Goal: Task Accomplishment & Management: Complete application form

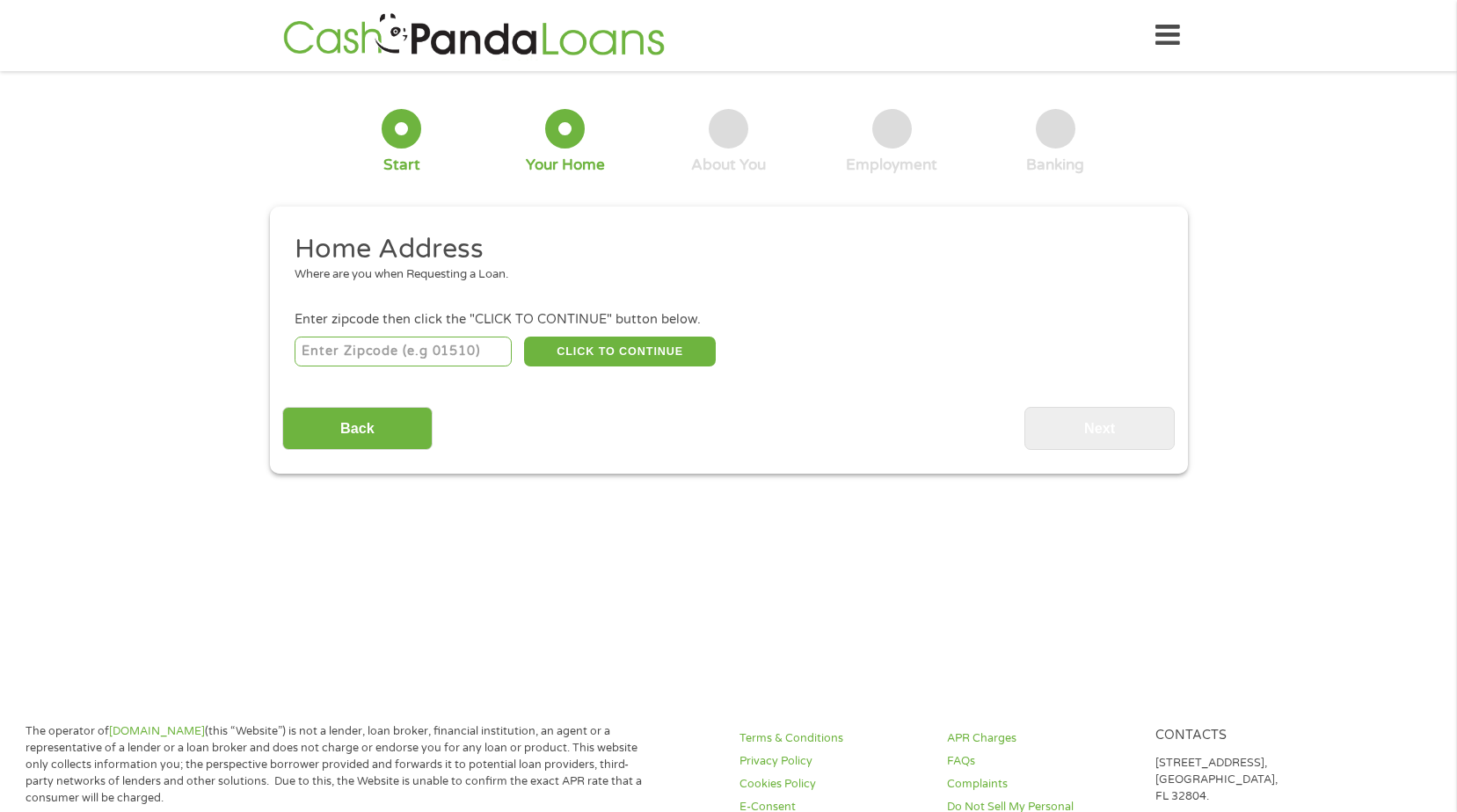
click at [383, 352] on input "number" at bounding box center [403, 352] width 217 height 30
type input "34952"
click at [588, 352] on button "CLICK TO CONTINUE" at bounding box center [619, 352] width 192 height 30
type input "34952"
type input "[GEOGRAPHIC_DATA]"
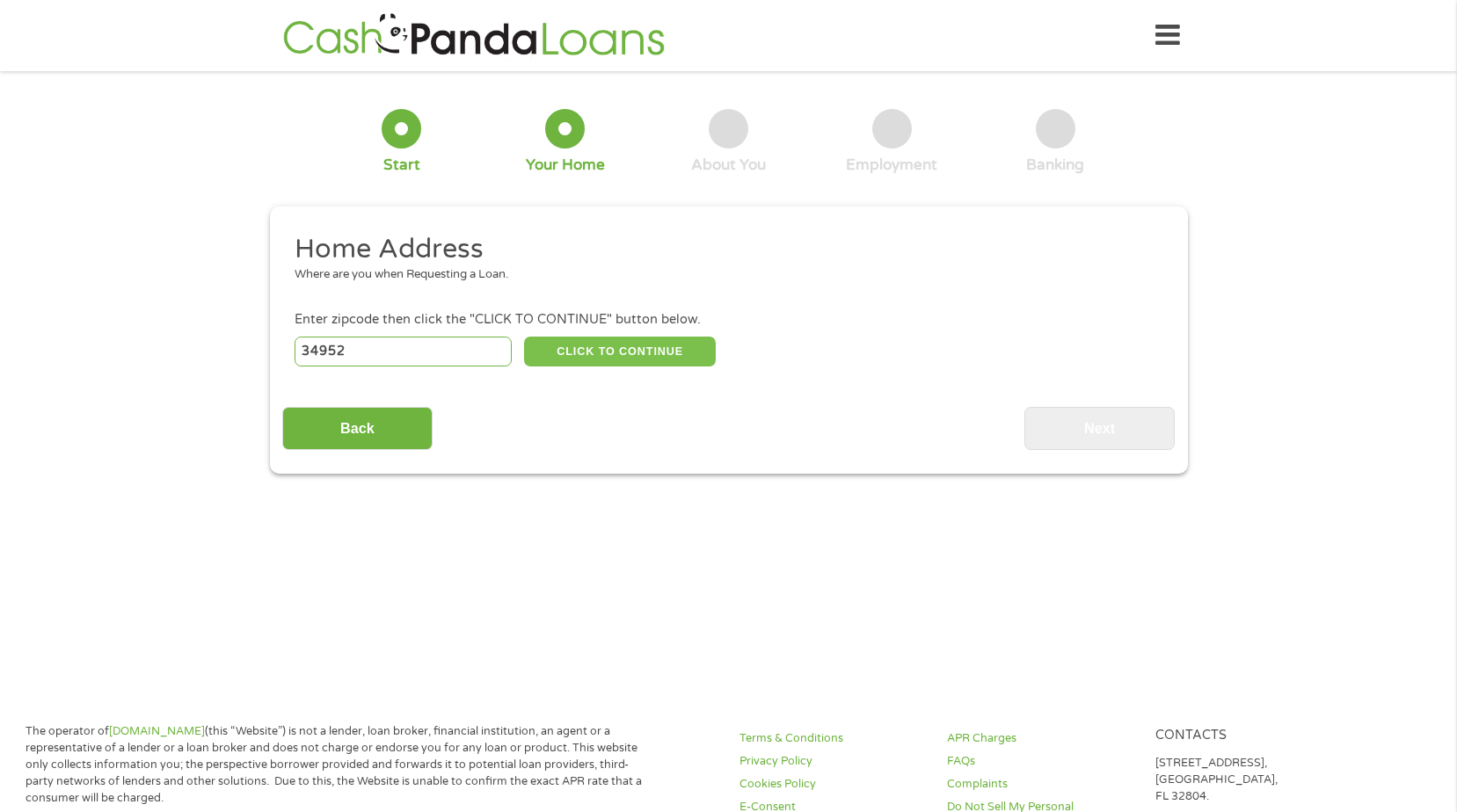
select select "[US_STATE]"
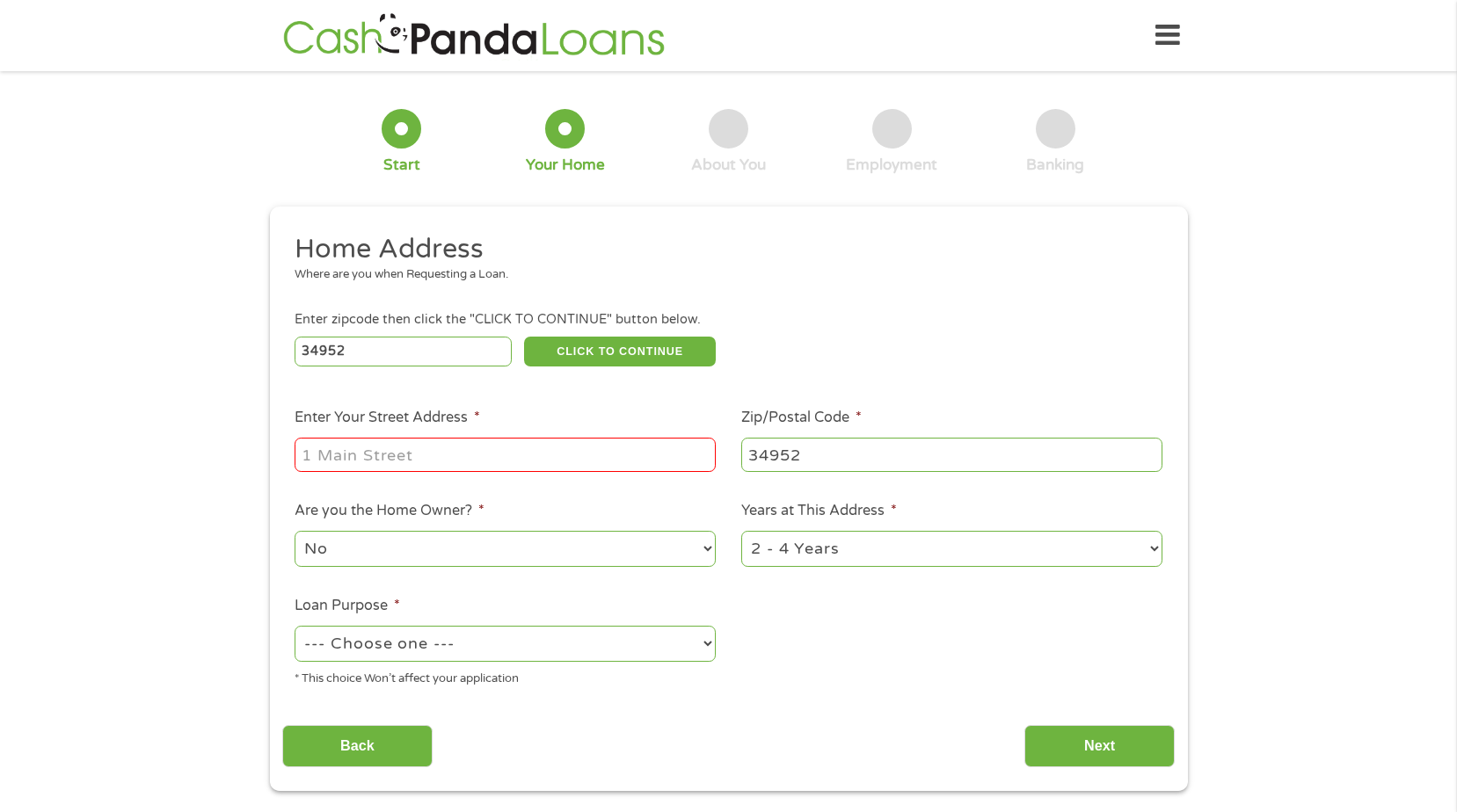
click at [432, 456] on input "Enter Your Street Address *" at bounding box center [505, 454] width 421 height 33
type input "[STREET_ADDRESS]"
click at [709, 538] on select "No Yes" at bounding box center [505, 549] width 421 height 36
select select "yes"
click at [295, 531] on select "No Yes" at bounding box center [505, 549] width 421 height 36
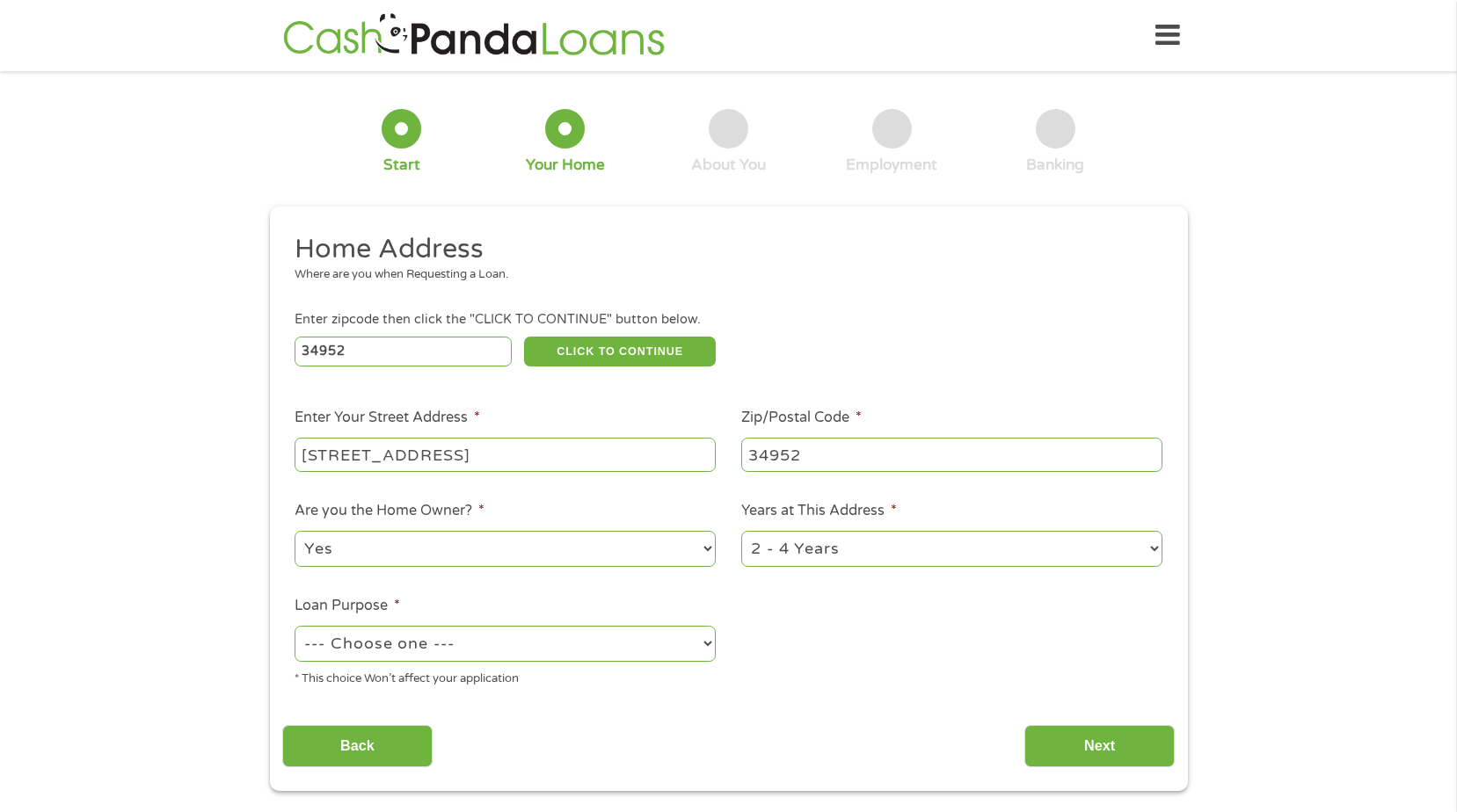
click at [506, 648] on select "--- Choose one --- Pay Bills Debt Consolidation Home Improvement Major Purchase…" at bounding box center [505, 644] width 421 height 36
select select "paybills"
click at [295, 626] on select "--- Choose one --- Pay Bills Debt Consolidation Home Improvement Major Purchase…" at bounding box center [505, 644] width 421 height 36
click at [342, 736] on input "Back" at bounding box center [357, 747] width 150 height 43
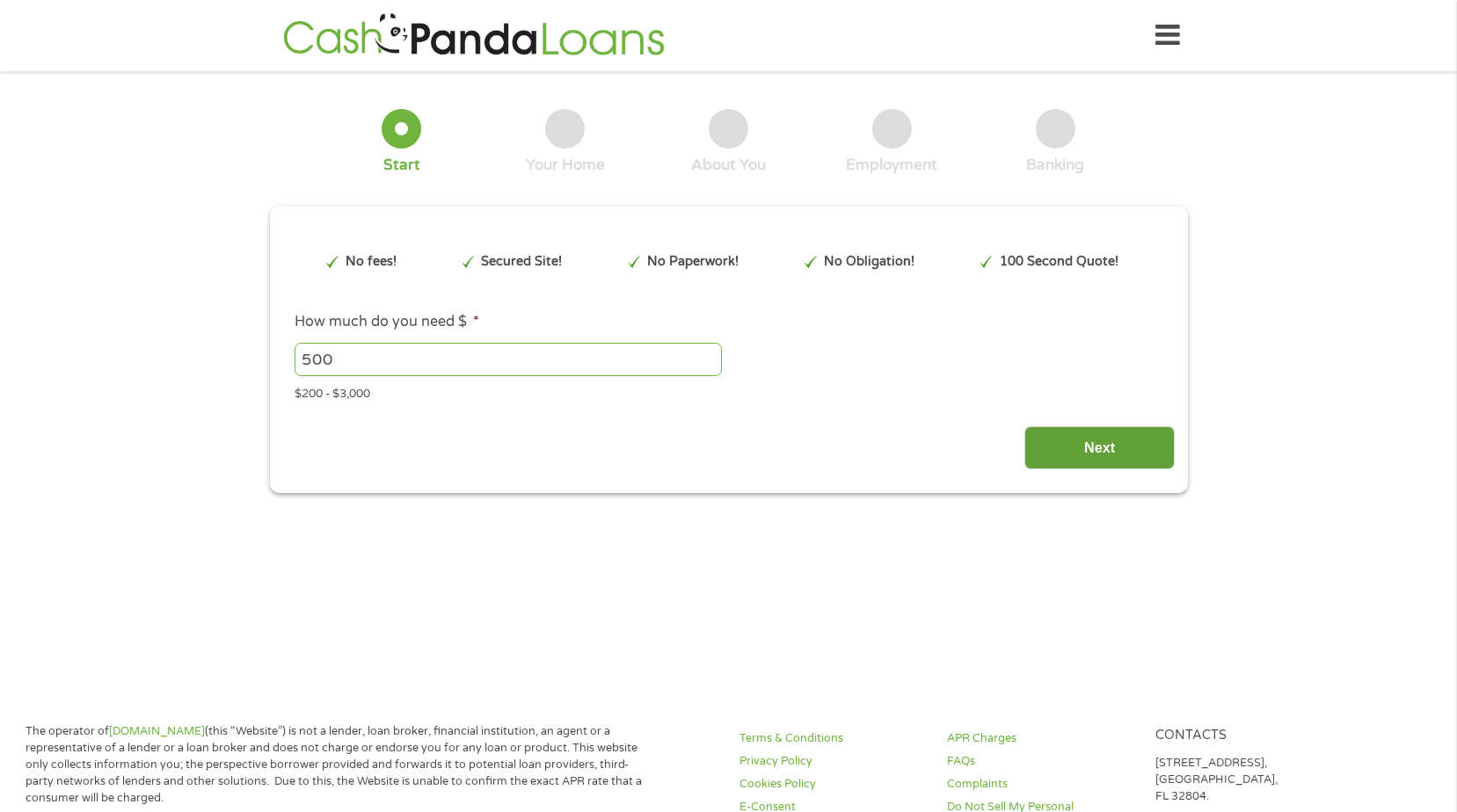
click at [1140, 447] on input "Next" at bounding box center [1099, 448] width 150 height 43
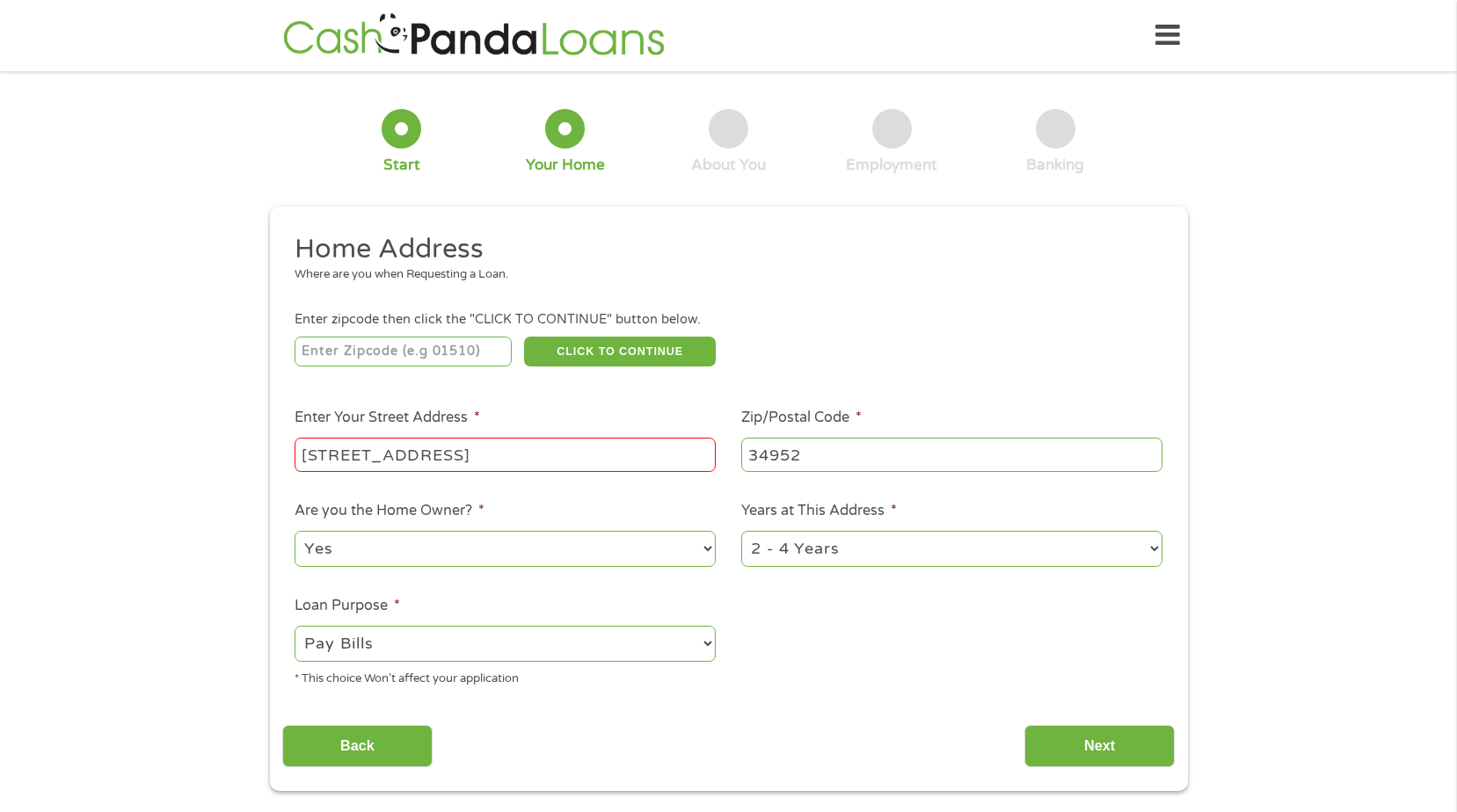
click at [399, 359] on input "number" at bounding box center [403, 352] width 217 height 30
click at [408, 350] on input "34953" at bounding box center [403, 352] width 217 height 30
type input "34952"
click at [670, 410] on li "Enter Your Street Address * [STREET_ADDRESS]" at bounding box center [505, 441] width 447 height 68
click at [1087, 736] on input "Next" at bounding box center [1099, 747] width 150 height 43
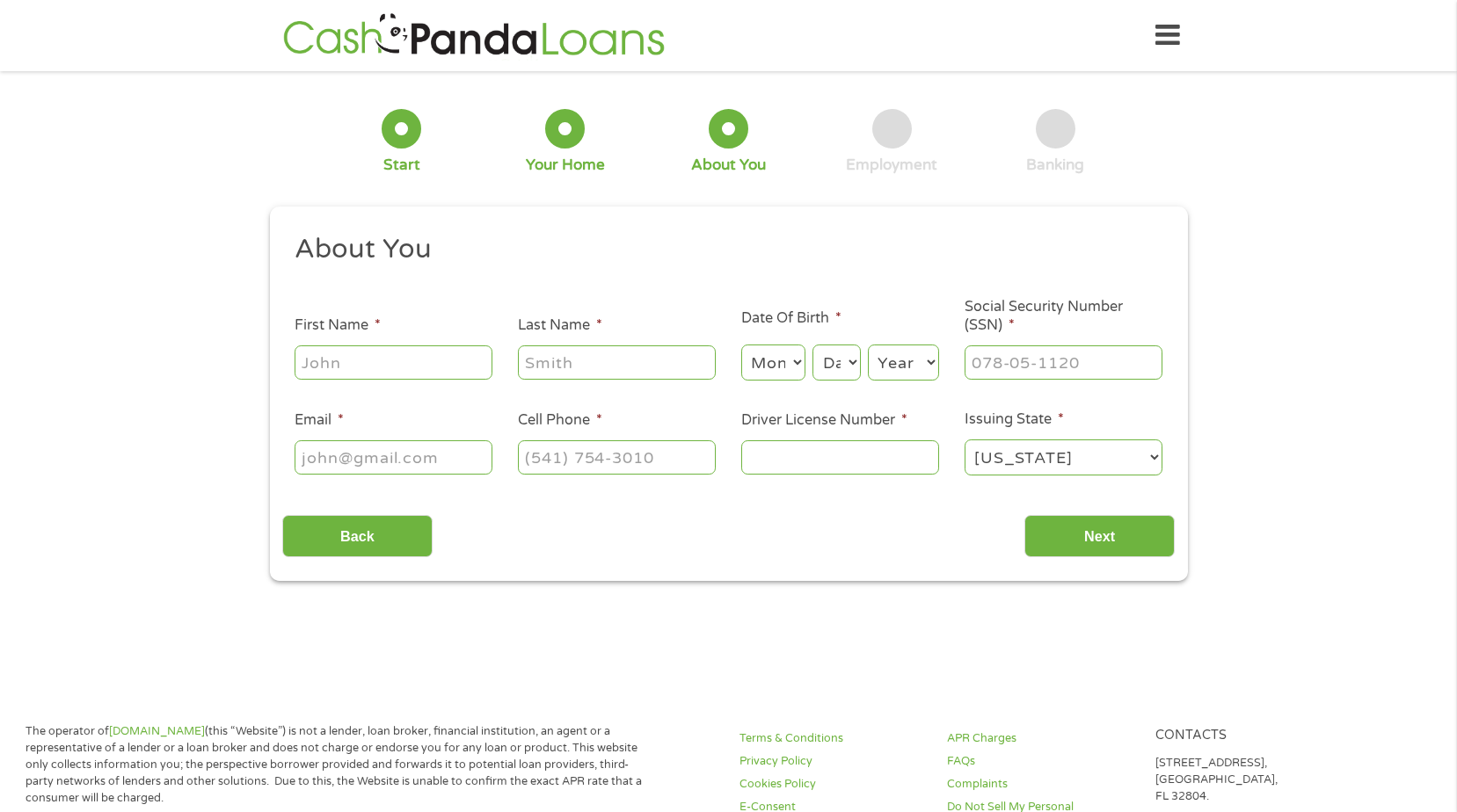
click at [814, 460] on input "Driver License Number *" at bounding box center [840, 457] width 198 height 33
click at [567, 461] on input "(___) ___-____" at bounding box center [618, 457] width 198 height 33
type input "[PHONE_NUMBER]"
click at [368, 451] on input "Email *" at bounding box center [394, 457] width 198 height 33
type input "[EMAIL_ADDRESS][DOMAIN_NAME]"
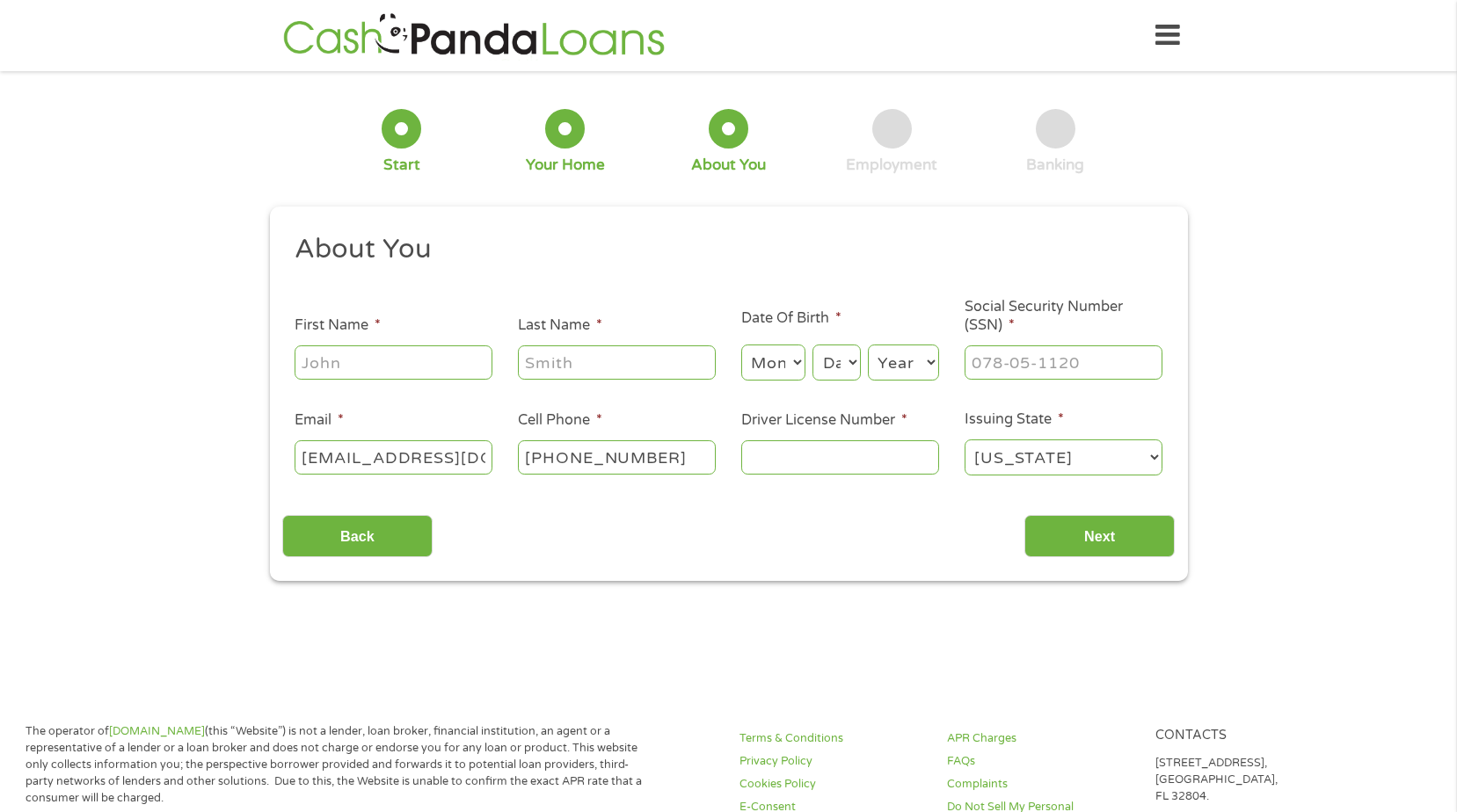
click at [344, 360] on input "First Name *" at bounding box center [394, 362] width 198 height 33
type input "[PERSON_NAME]"
click at [801, 367] on select "Month 1 2 3 4 5 6 7 8 9 10 11 12" at bounding box center [773, 363] width 64 height 36
select select "7"
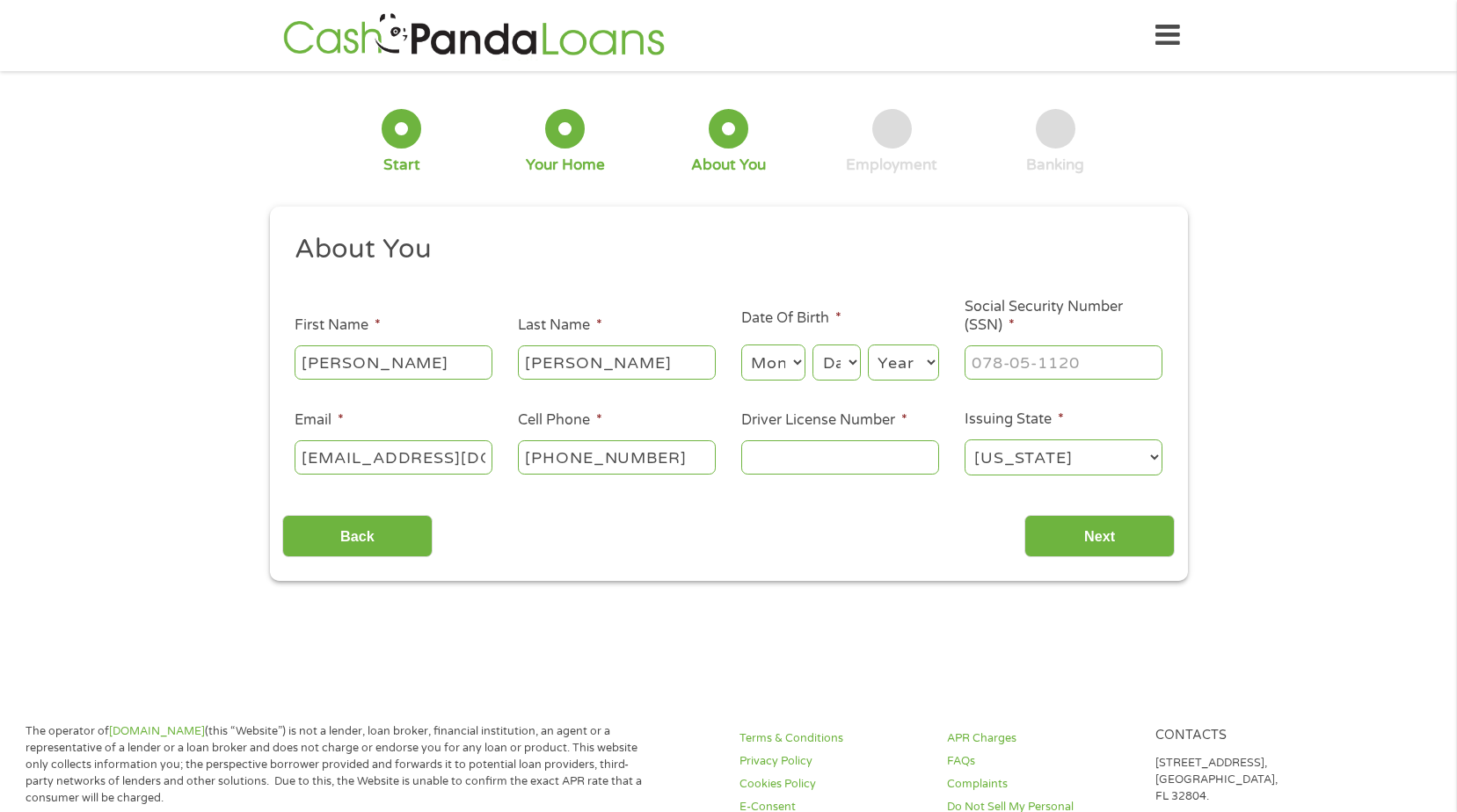
click at [741, 345] on select "Month 1 2 3 4 5 6 7 8 9 10 11 12" at bounding box center [773, 363] width 64 height 36
click at [847, 364] on select "Day 1 2 3 4 5 6 7 8 9 10 11 12 13 14 15 16 17 18 19 20 21 22 23 24 25 26 27 28 …" at bounding box center [836, 363] width 47 height 36
select select "30"
click at [891, 369] on select "Year [DATE] 2006 2005 2004 2003 2002 2001 2000 1999 1998 1997 1996 1995 1994 19…" at bounding box center [903, 363] width 71 height 36
select select "1962"
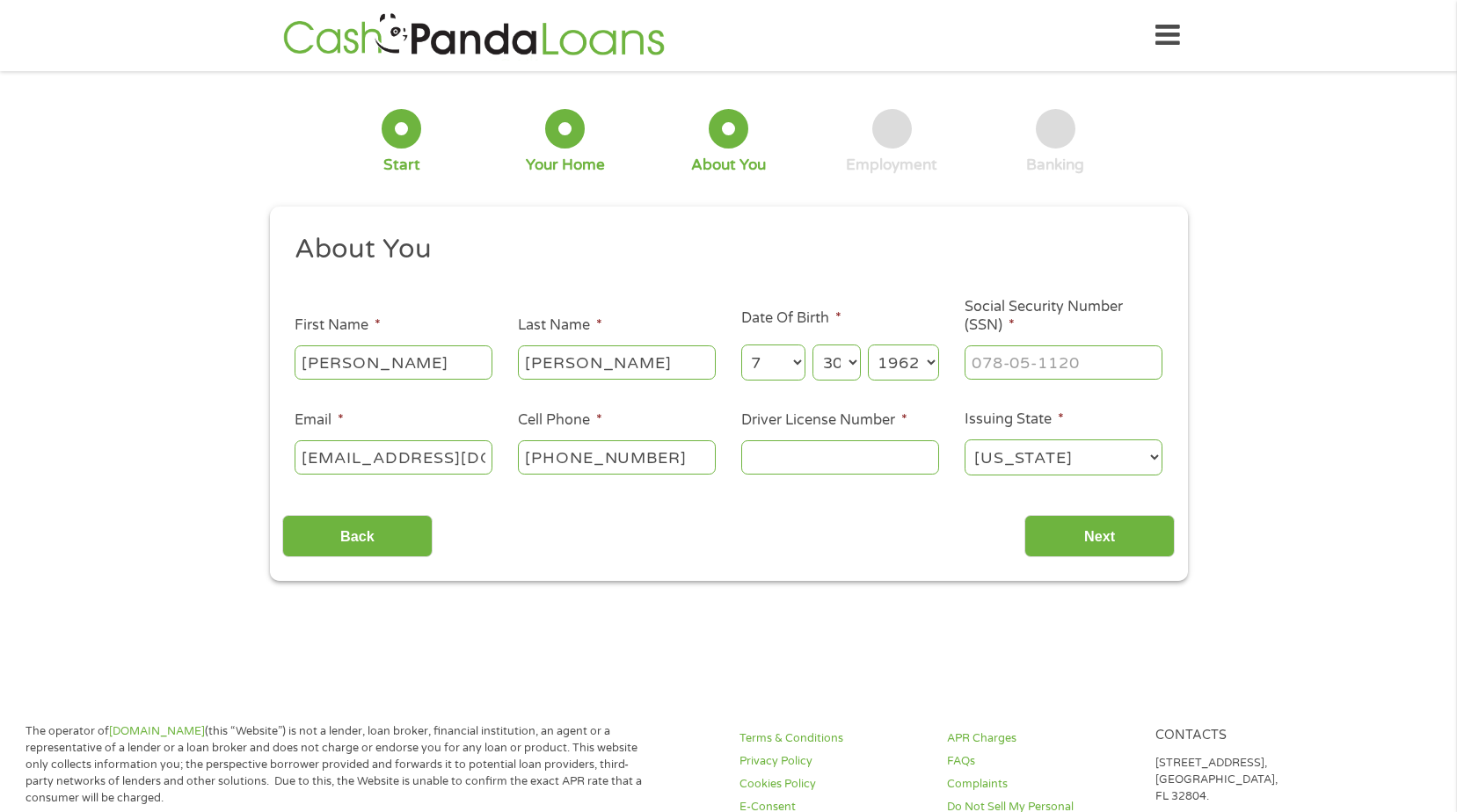
click at [754, 544] on div "Back Next" at bounding box center [728, 530] width 892 height 56
click at [759, 467] on input "Driver License Number *" at bounding box center [840, 457] width 198 height 33
type input "B553-720-62-770-0"
click at [1077, 538] on input "Next" at bounding box center [1099, 537] width 150 height 43
click at [1043, 364] on input "___-__-____" at bounding box center [1064, 362] width 198 height 33
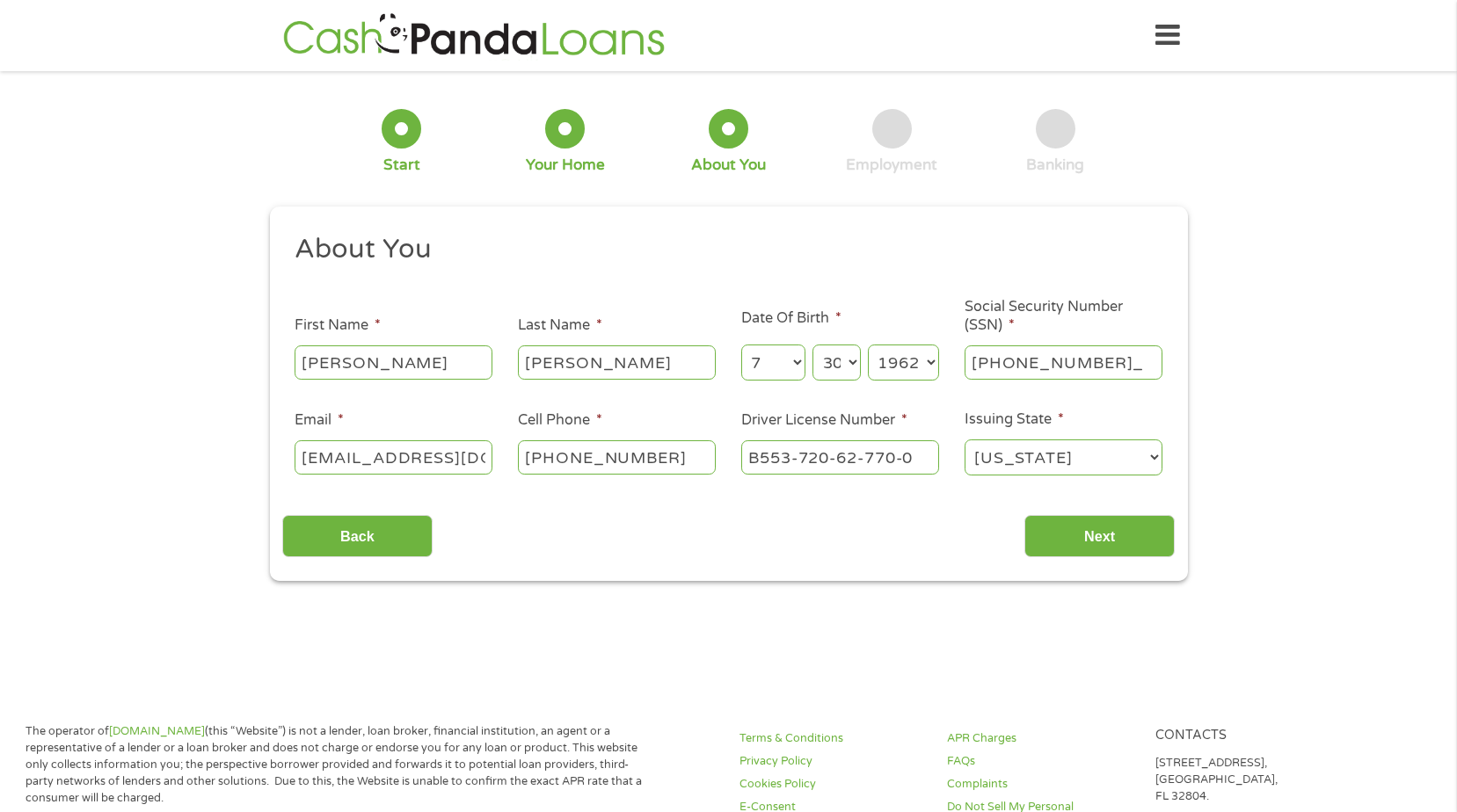
type input "076-60-4489"
click at [1124, 544] on input "Next" at bounding box center [1099, 537] width 150 height 43
drag, startPoint x: 1096, startPoint y: 510, endPoint x: 1100, endPoint y: 521, distance: 11.7
click at [1100, 519] on div "Back Next" at bounding box center [728, 530] width 892 height 56
click at [1100, 522] on input "Next" at bounding box center [1099, 537] width 150 height 43
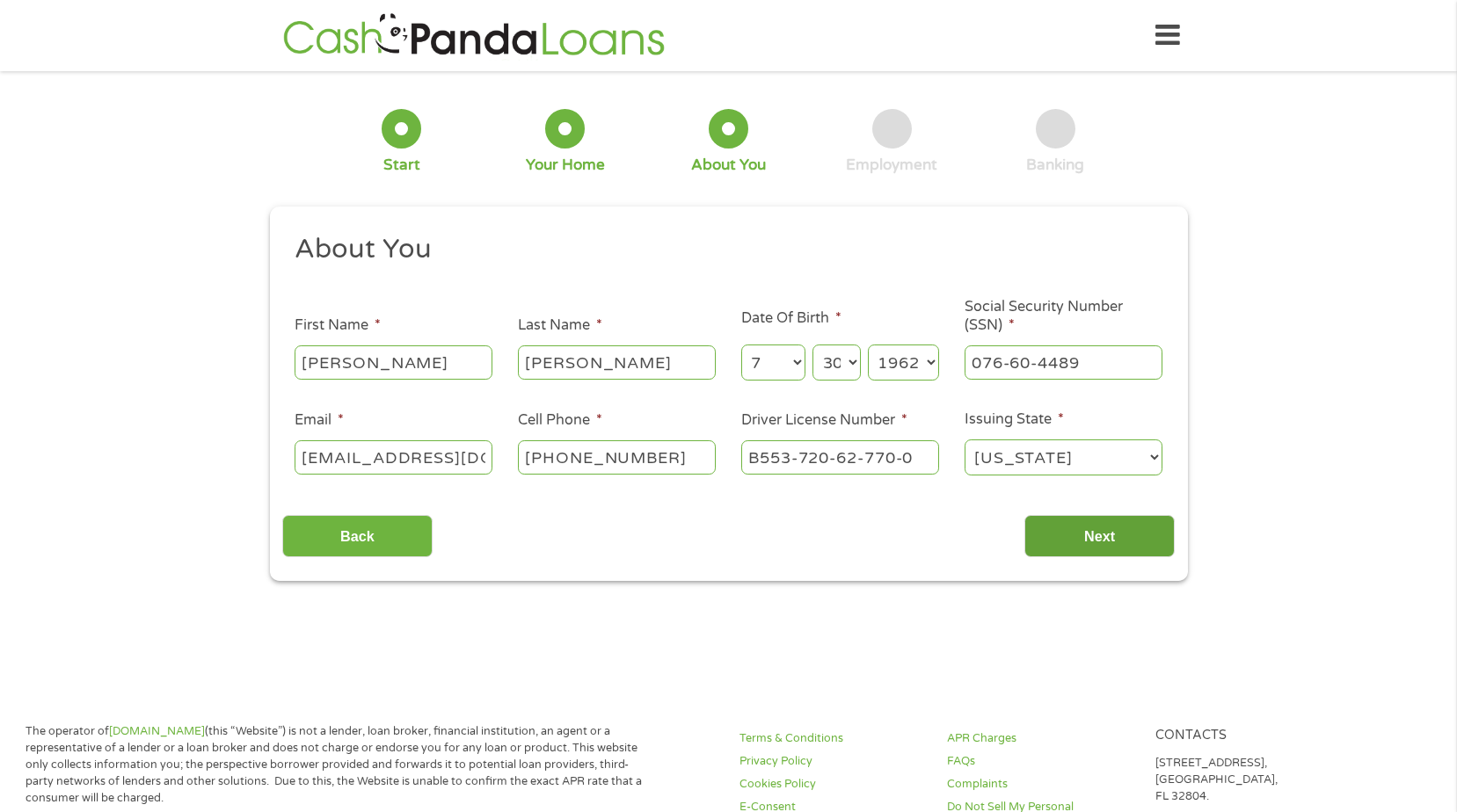
click at [1100, 522] on input "Next" at bounding box center [1099, 537] width 150 height 43
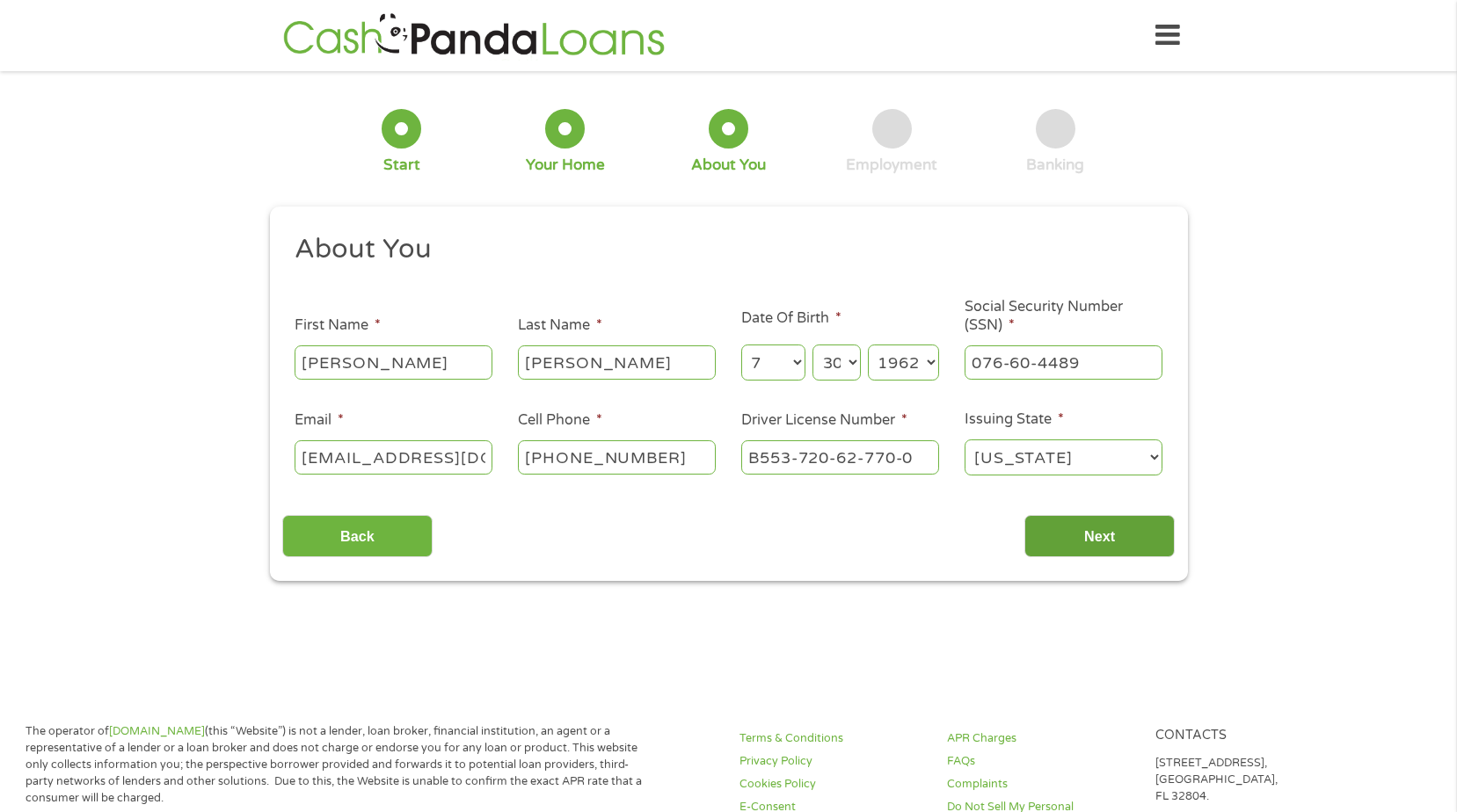
click at [1100, 522] on input "Next" at bounding box center [1099, 537] width 150 height 43
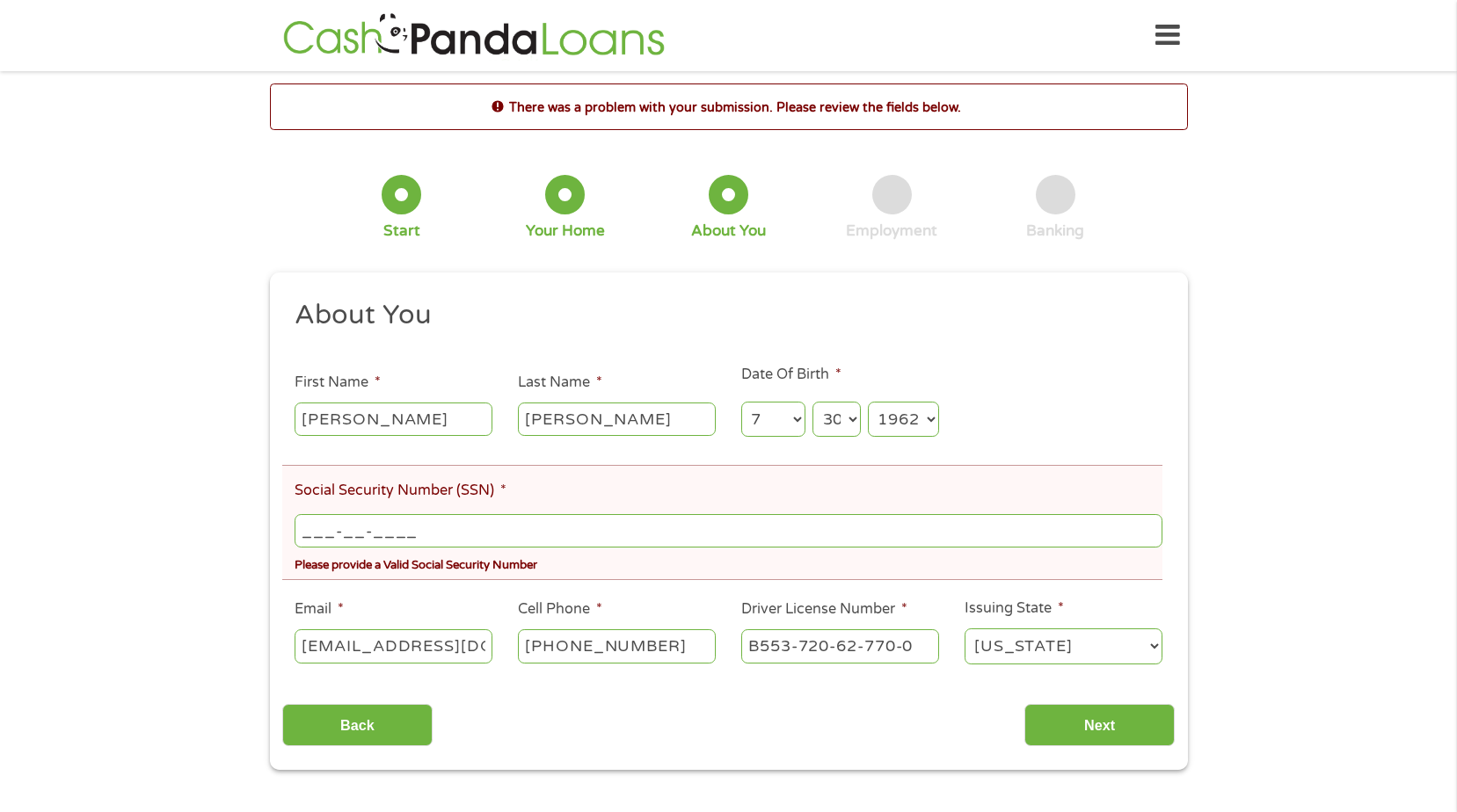
click at [436, 529] on input "___-__-____" at bounding box center [728, 531] width 867 height 33
click at [1098, 717] on input "Next" at bounding box center [1099, 726] width 150 height 43
click at [1103, 723] on input "Next" at bounding box center [1099, 726] width 150 height 43
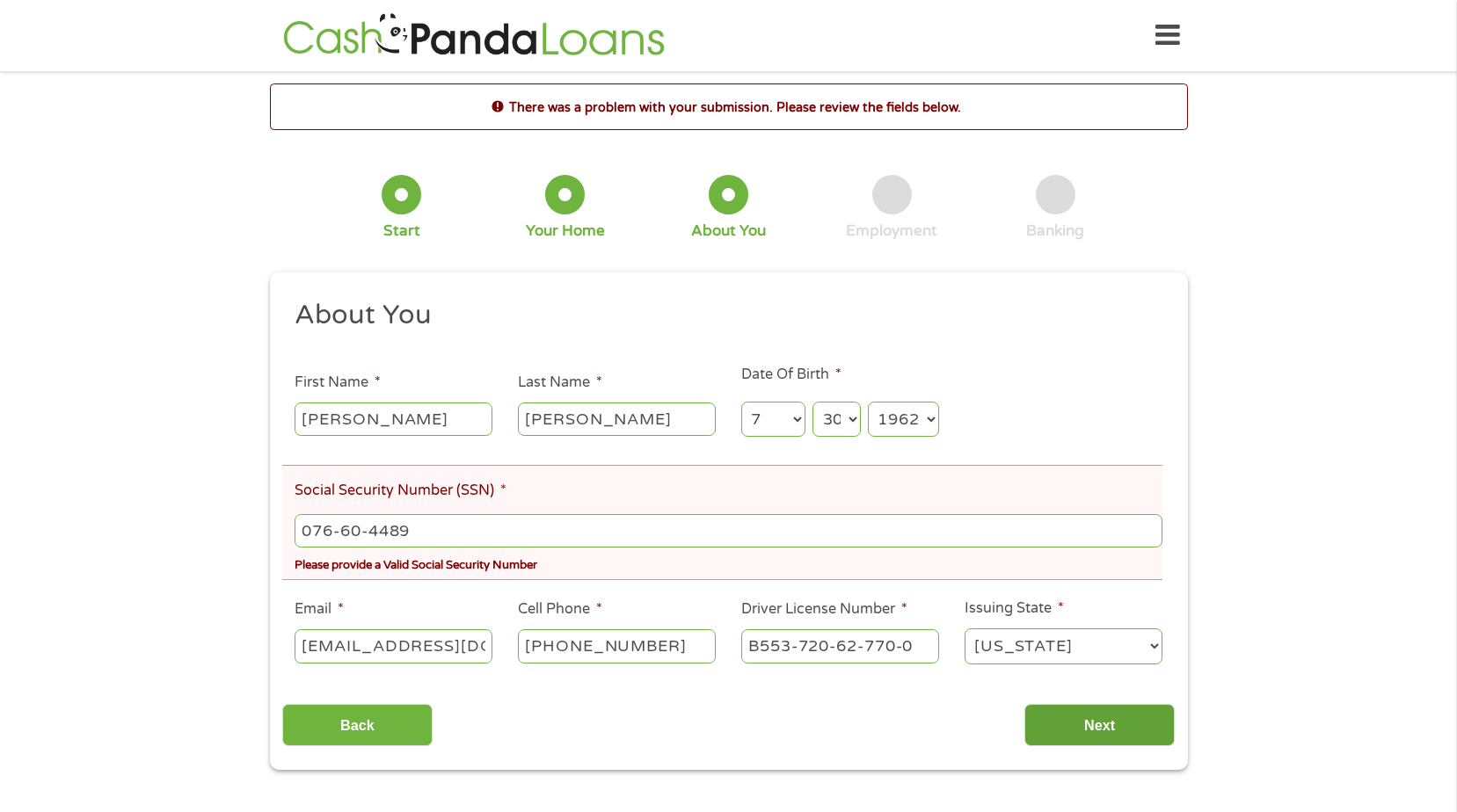
click at [1103, 723] on input "Next" at bounding box center [1099, 726] width 150 height 43
click at [369, 531] on input "076-60-4489" at bounding box center [728, 531] width 867 height 33
type input "0__-__-____"
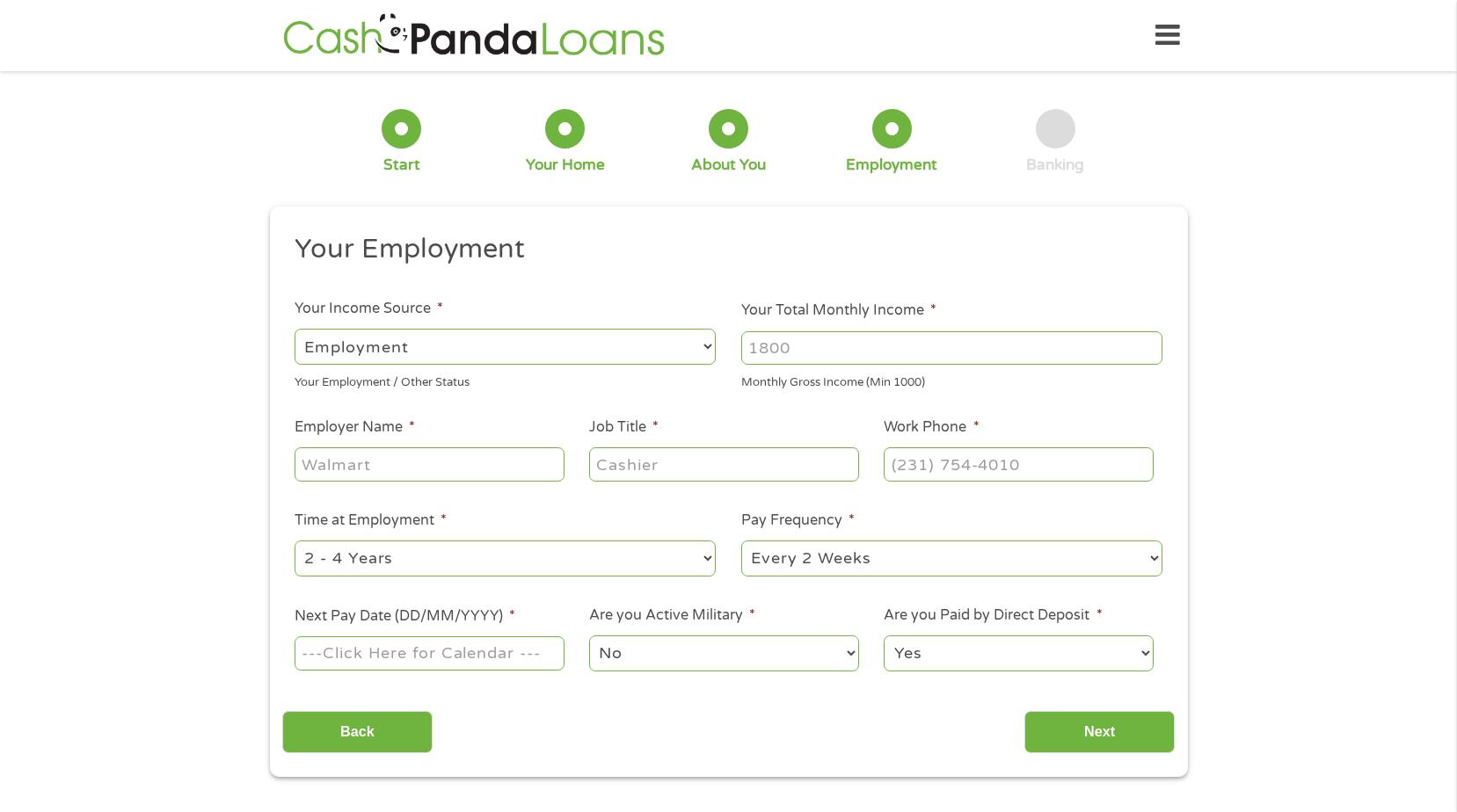
click at [704, 554] on select "--- Choose one --- 1 Year or less 1 - 2 Years 2 - 4 Years Over 4 Years" at bounding box center [505, 559] width 421 height 36
select select "60months"
click at [295, 541] on select "--- Choose one --- 1 Year or less 1 - 2 Years 2 - 4 Years Over 4 Years" at bounding box center [505, 559] width 421 height 36
click at [1153, 552] on select "--- Choose one --- Every 2 Weeks Every Week Monthly Semi-Monthly" at bounding box center [952, 559] width 421 height 36
select select "monthly"
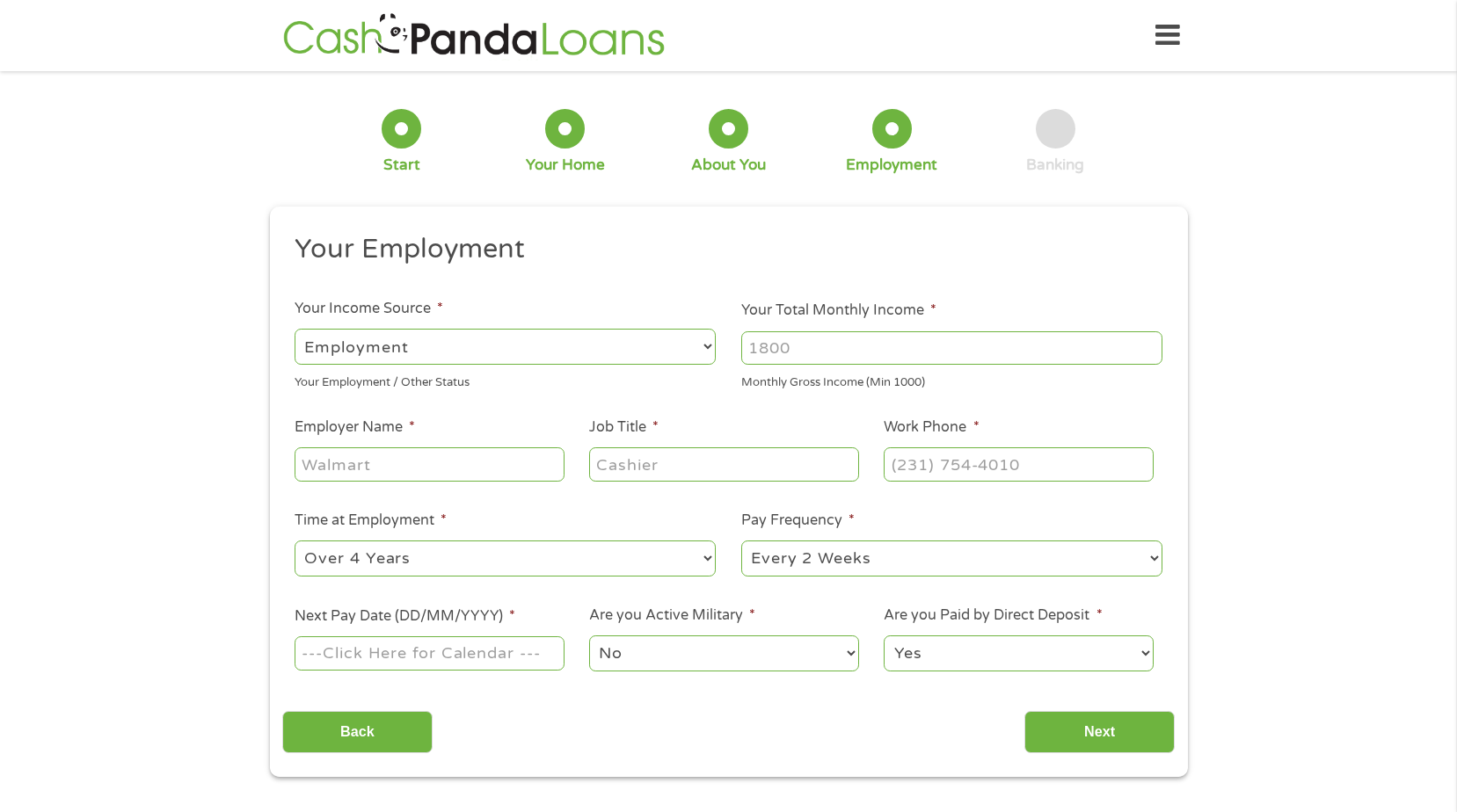
click at [741, 541] on select "--- Choose one --- Every 2 Weeks Every Week Monthly Semi-Monthly" at bounding box center [952, 559] width 421 height 36
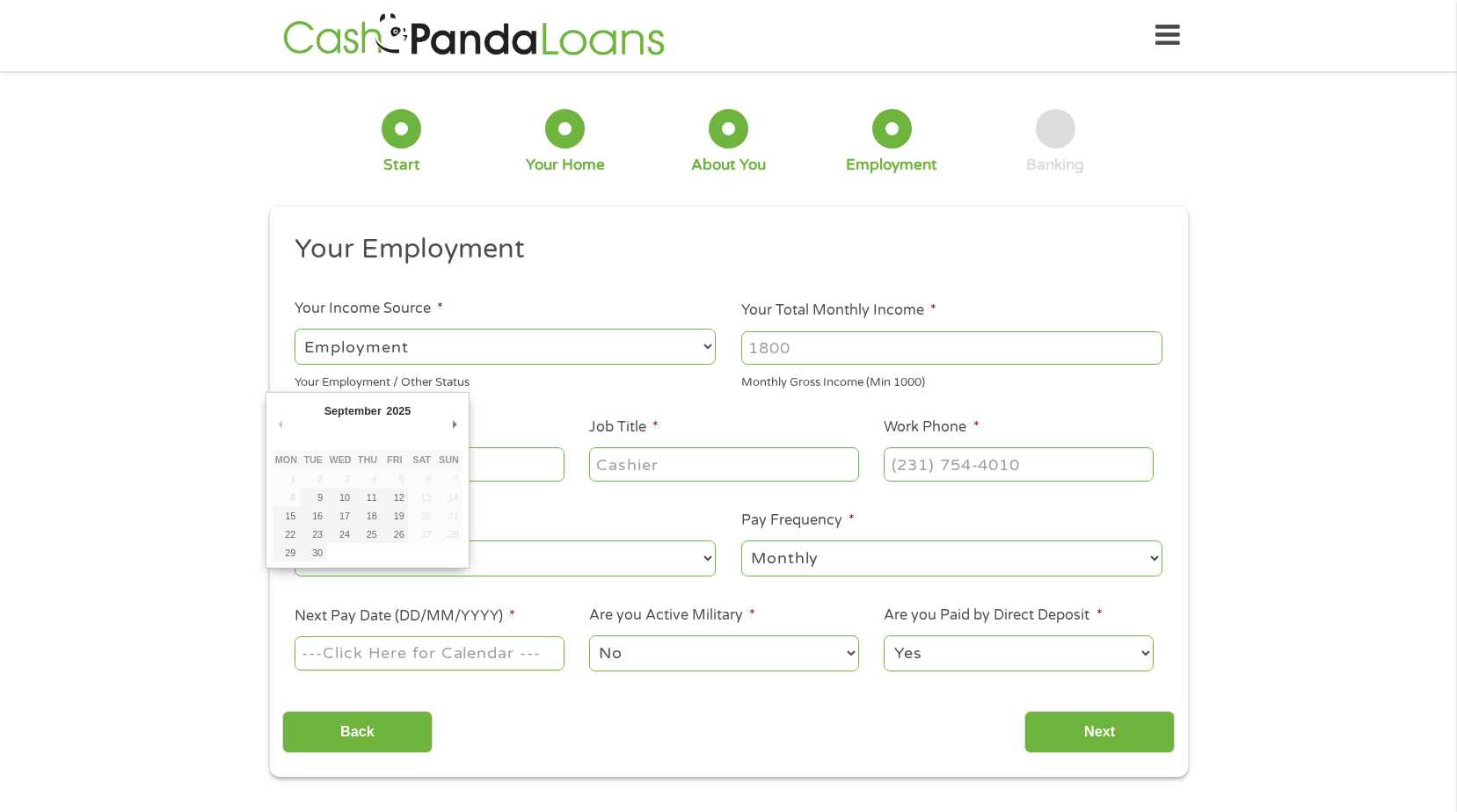
click at [426, 654] on input "Next Pay Date (DD/MM/YYYY) *" at bounding box center [429, 652] width 269 height 33
type input "[DATE]"
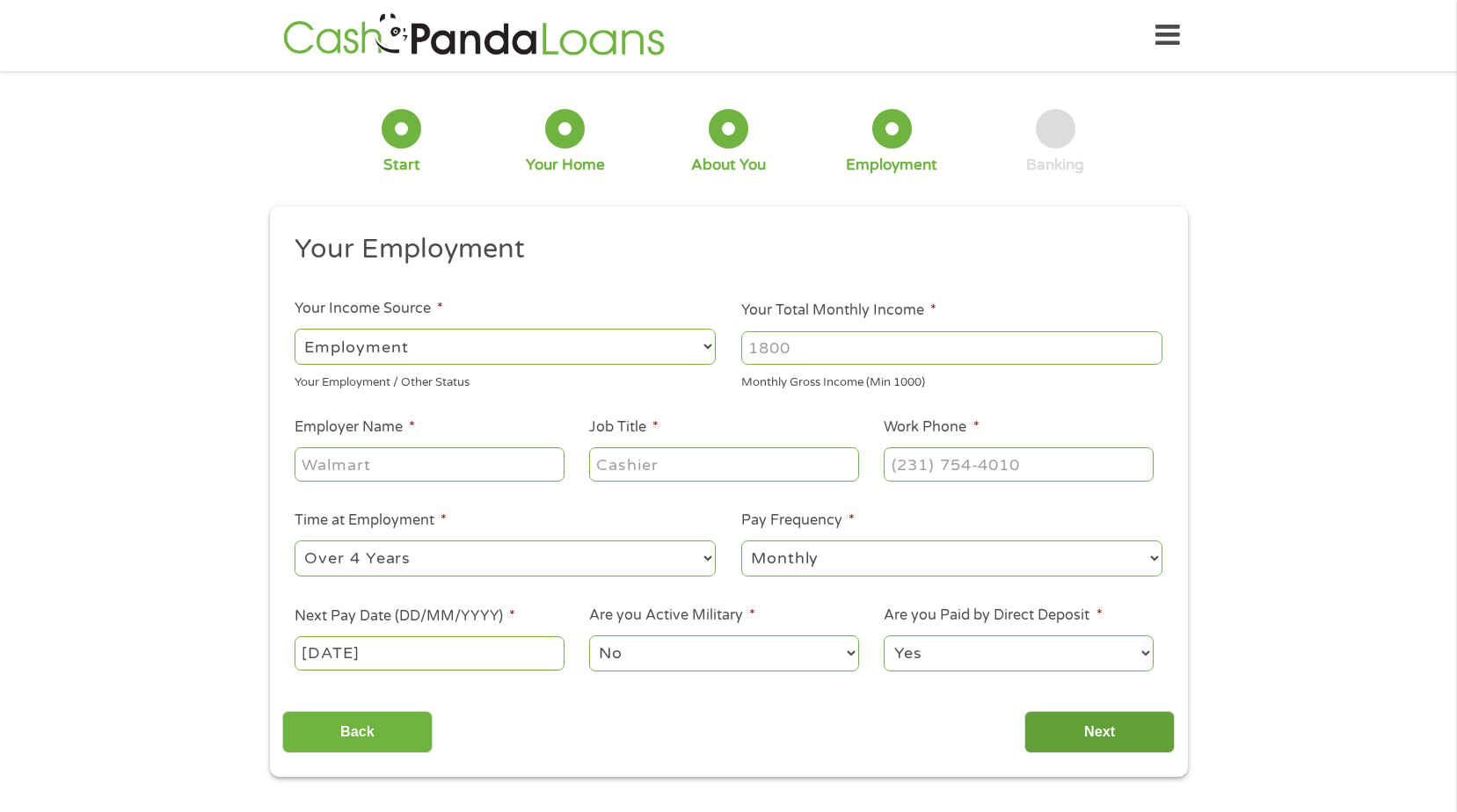
click at [1082, 717] on input "Next" at bounding box center [1099, 733] width 150 height 43
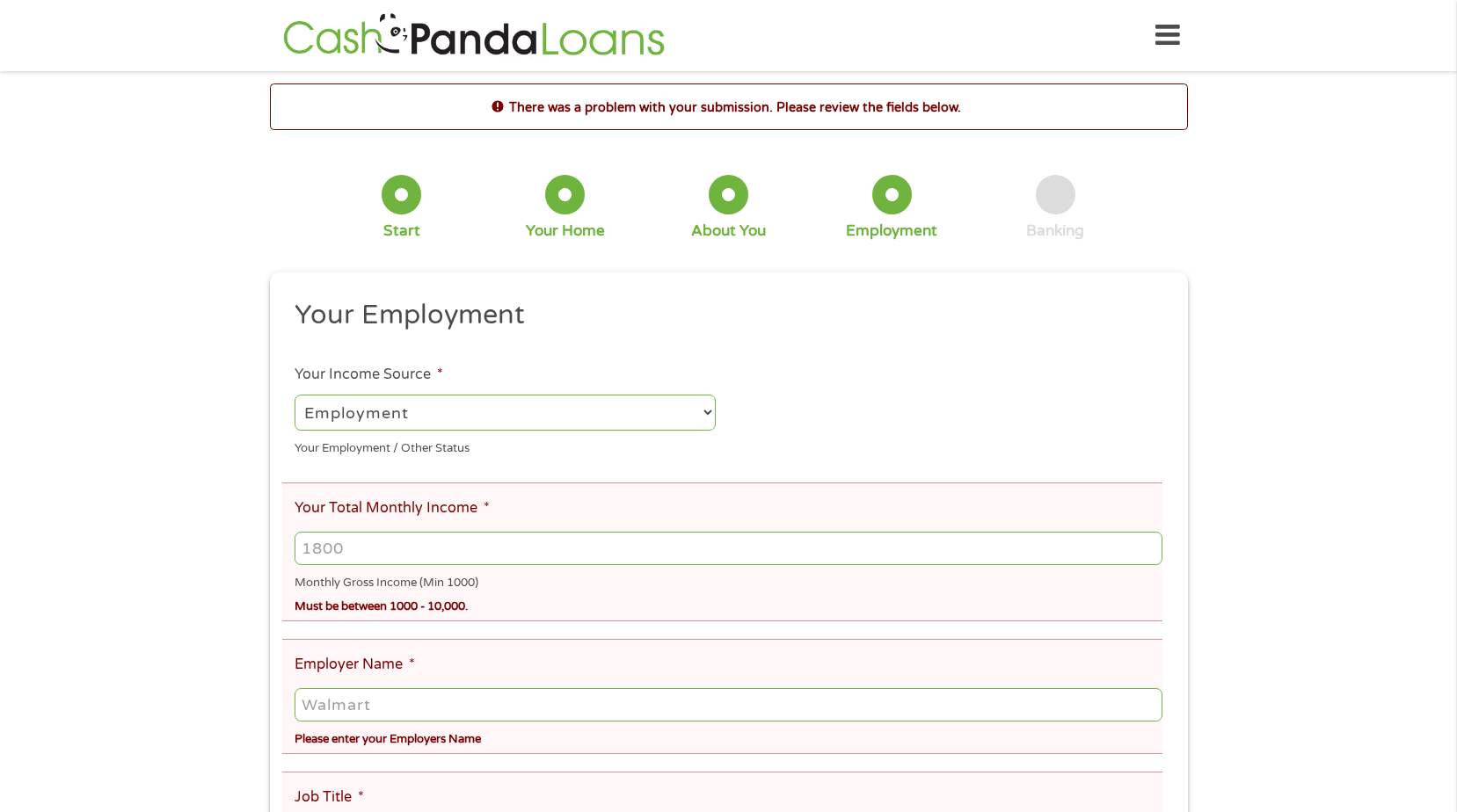
click at [557, 414] on select "--- Choose one --- Employment [DEMOGRAPHIC_DATA] Benefits" at bounding box center [505, 413] width 421 height 36
select select "benefits"
click at [295, 395] on select "--- Choose one --- Employment [DEMOGRAPHIC_DATA] Benefits" at bounding box center [505, 413] width 421 height 36
type input "Other"
type input "[PHONE_NUMBER]"
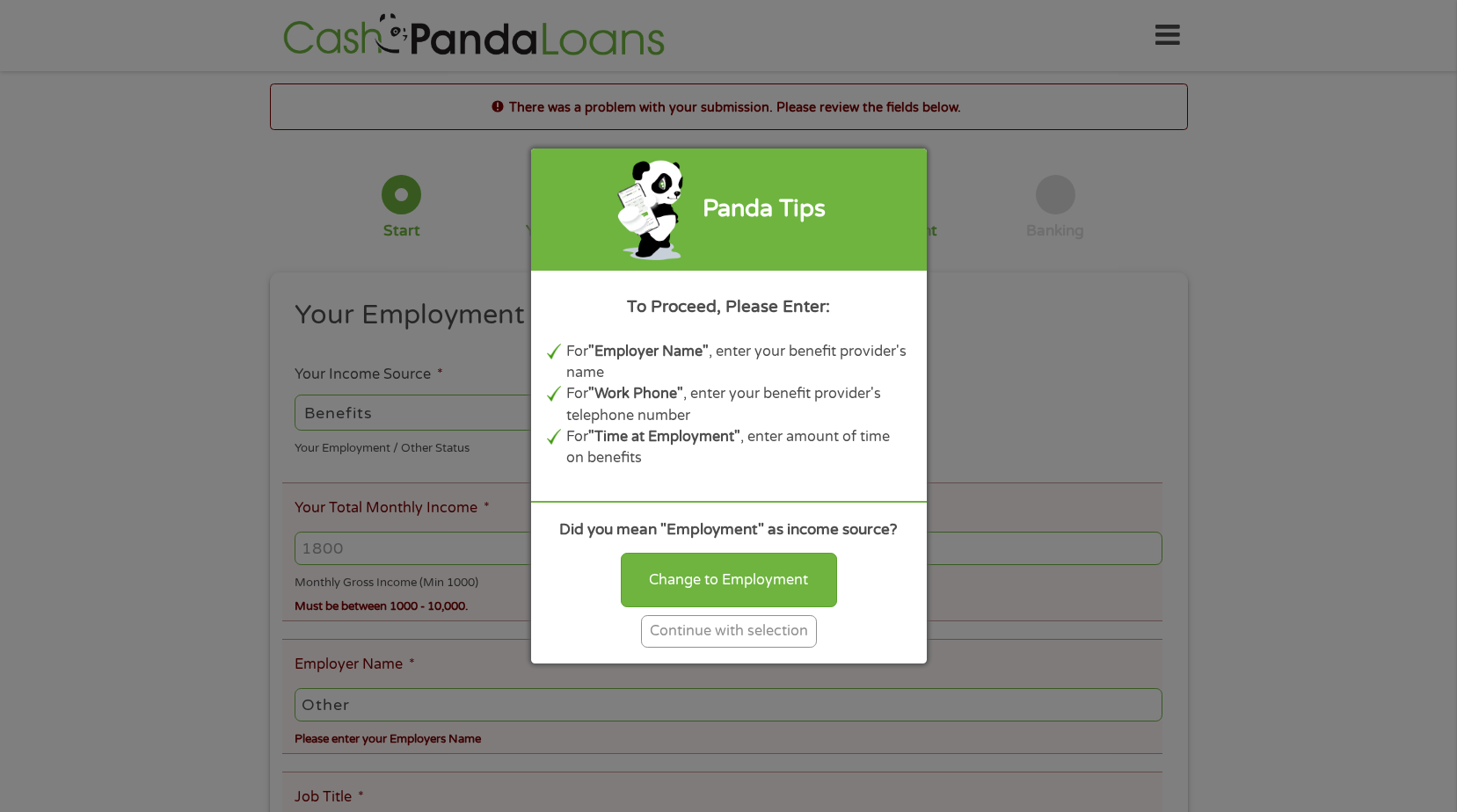
click at [760, 623] on div "Continue with selection" at bounding box center [729, 632] width 176 height 32
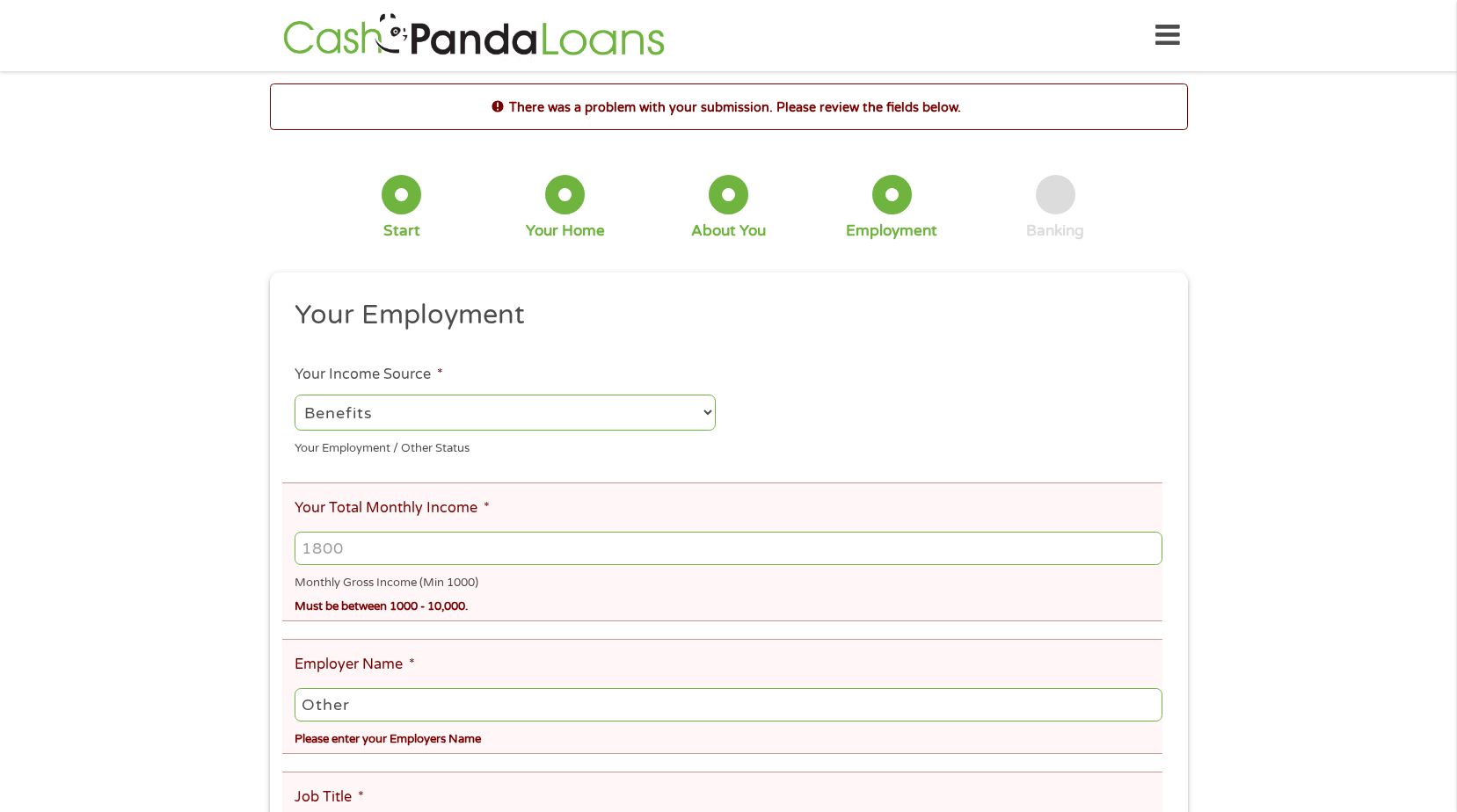
click at [393, 542] on input "Your Total Monthly Income *" at bounding box center [728, 548] width 867 height 33
type input "1189"
click at [367, 705] on input "Other" at bounding box center [728, 704] width 867 height 33
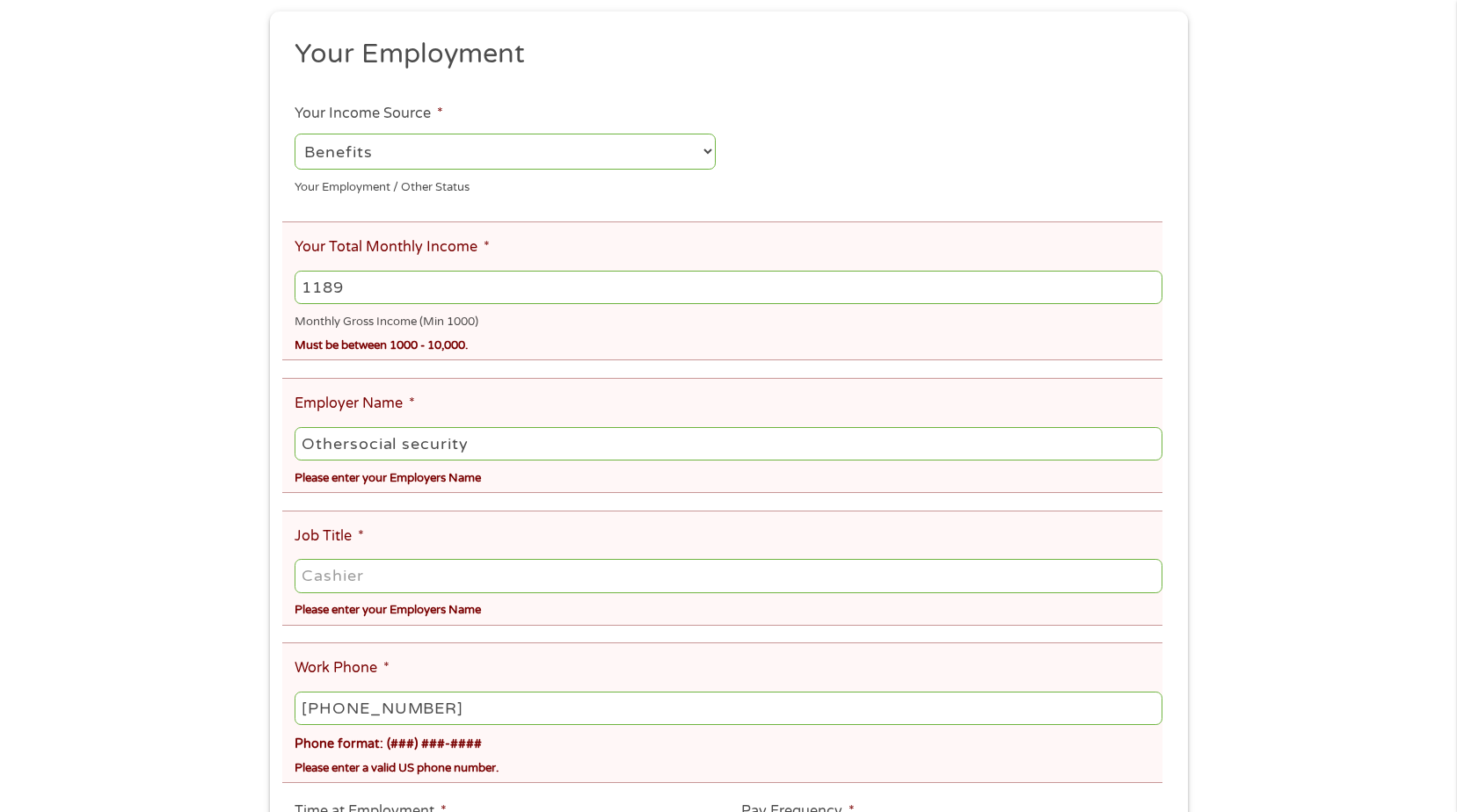
scroll to position [263, 0]
click at [339, 579] on input "Job Title *" at bounding box center [728, 572] width 867 height 33
click at [348, 442] on input "Othersocial security" at bounding box center [728, 441] width 867 height 33
type input "social security"
click at [342, 584] on input "Job Title *" at bounding box center [728, 572] width 867 height 33
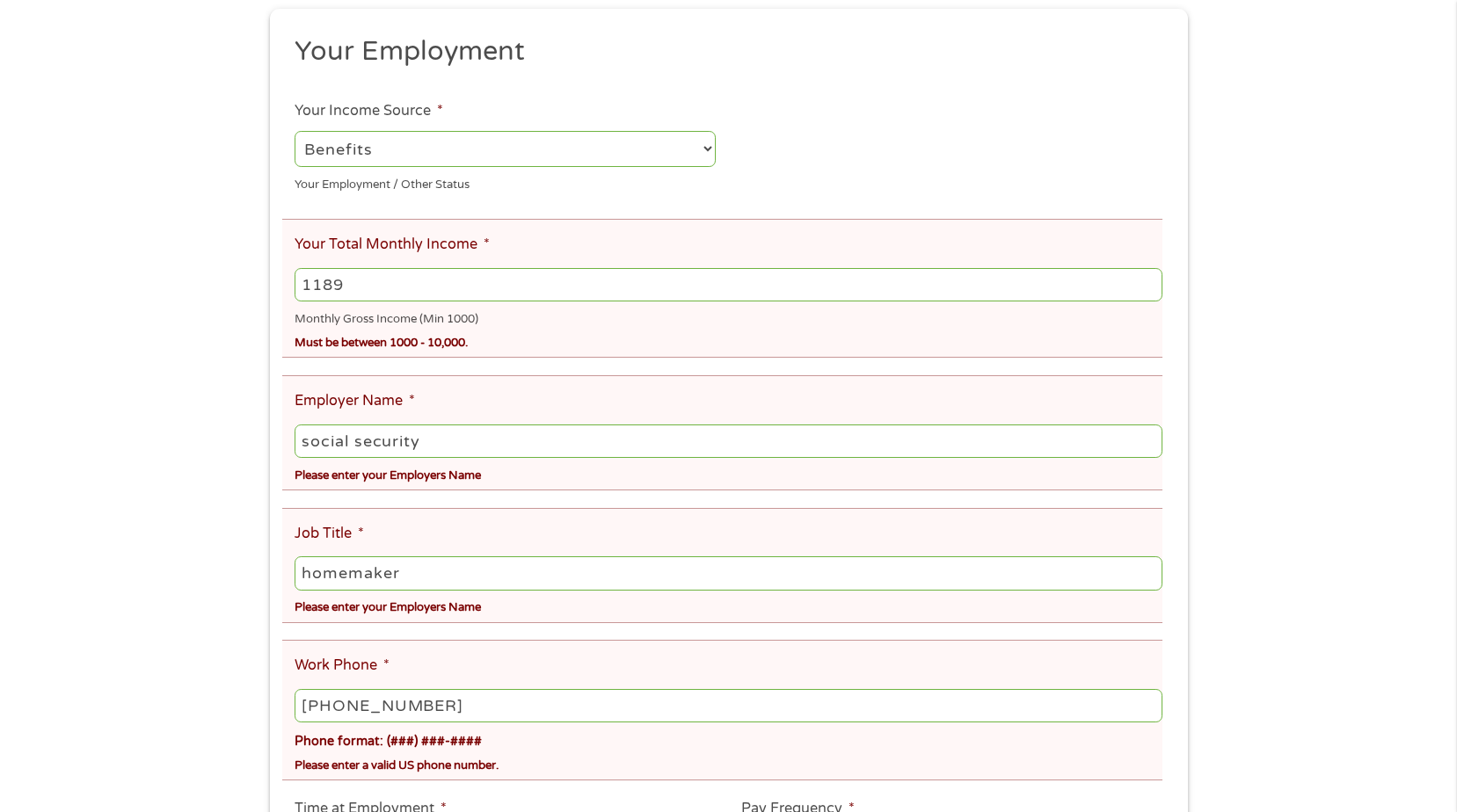
type input "homemaker"
click at [432, 712] on input "[PHONE_NUMBER]" at bounding box center [728, 705] width 867 height 33
type input "[PHONE_NUMBER]"
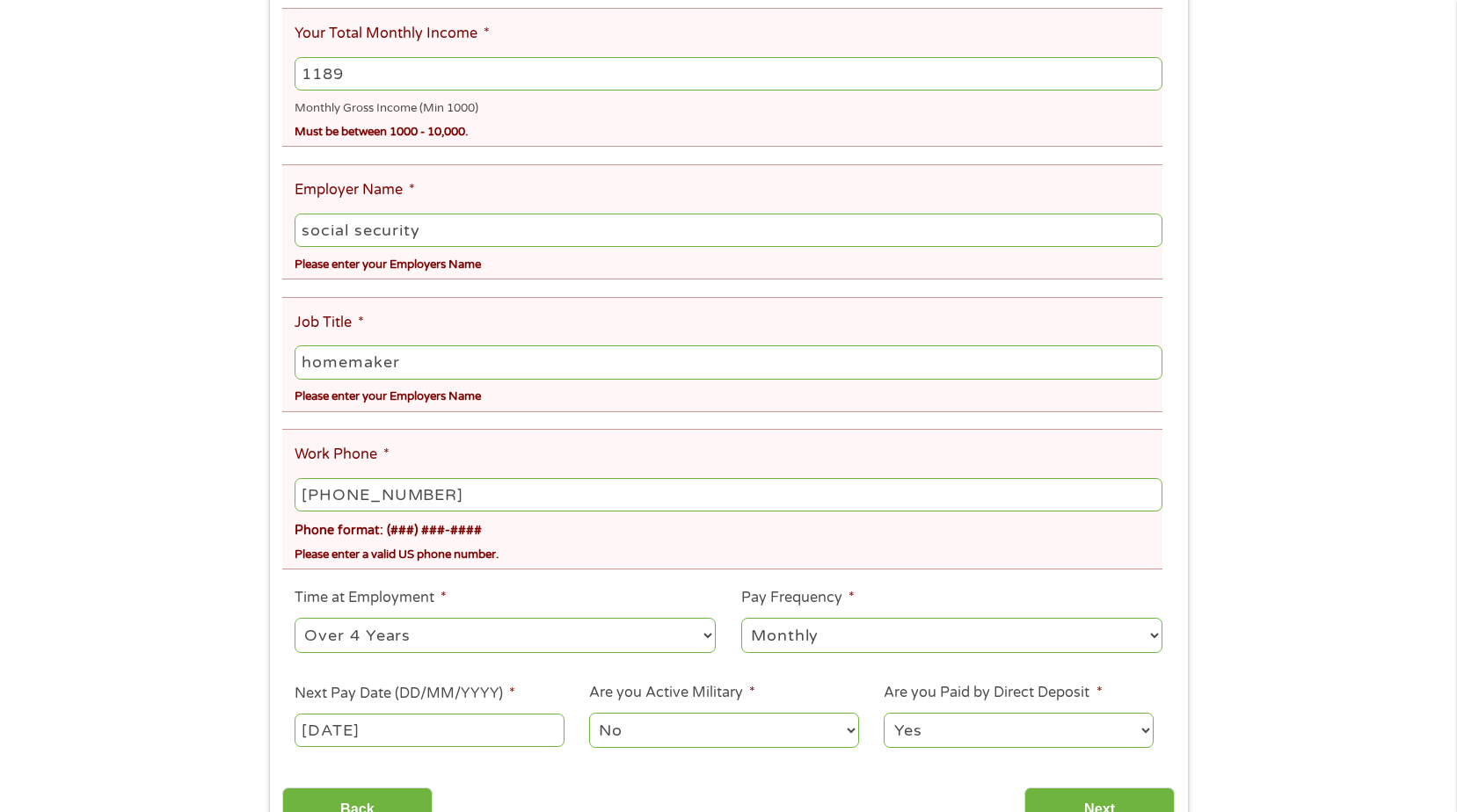
scroll to position [528, 0]
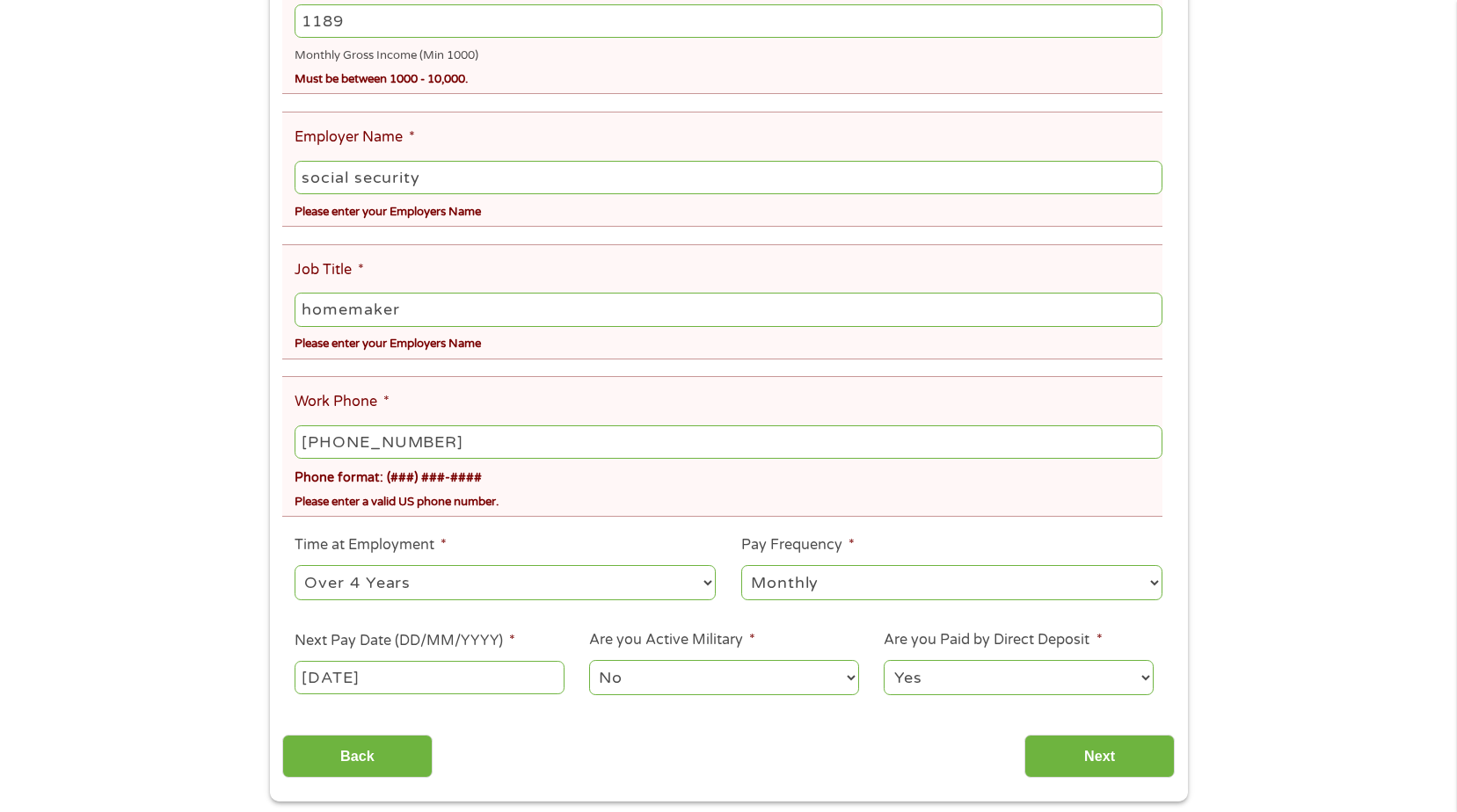
click at [997, 574] on select "--- Choose one --- Every 2 Weeks Every Week Monthly Semi-Monthly" at bounding box center [952, 584] width 421 height 36
click at [608, 746] on div "Back Next" at bounding box center [728, 751] width 892 height 56
click at [1079, 759] on input "Next" at bounding box center [1099, 757] width 150 height 43
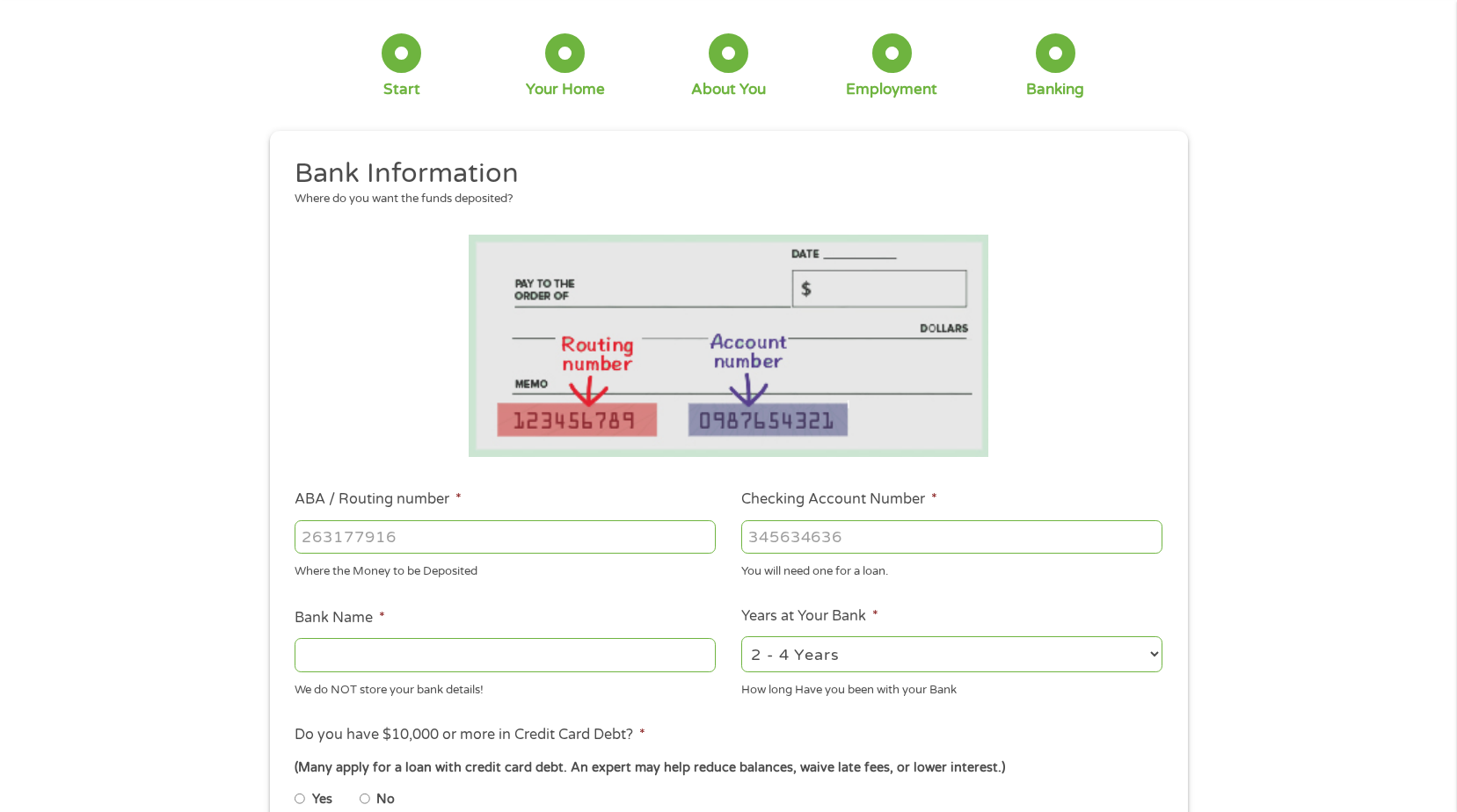
scroll to position [0, 0]
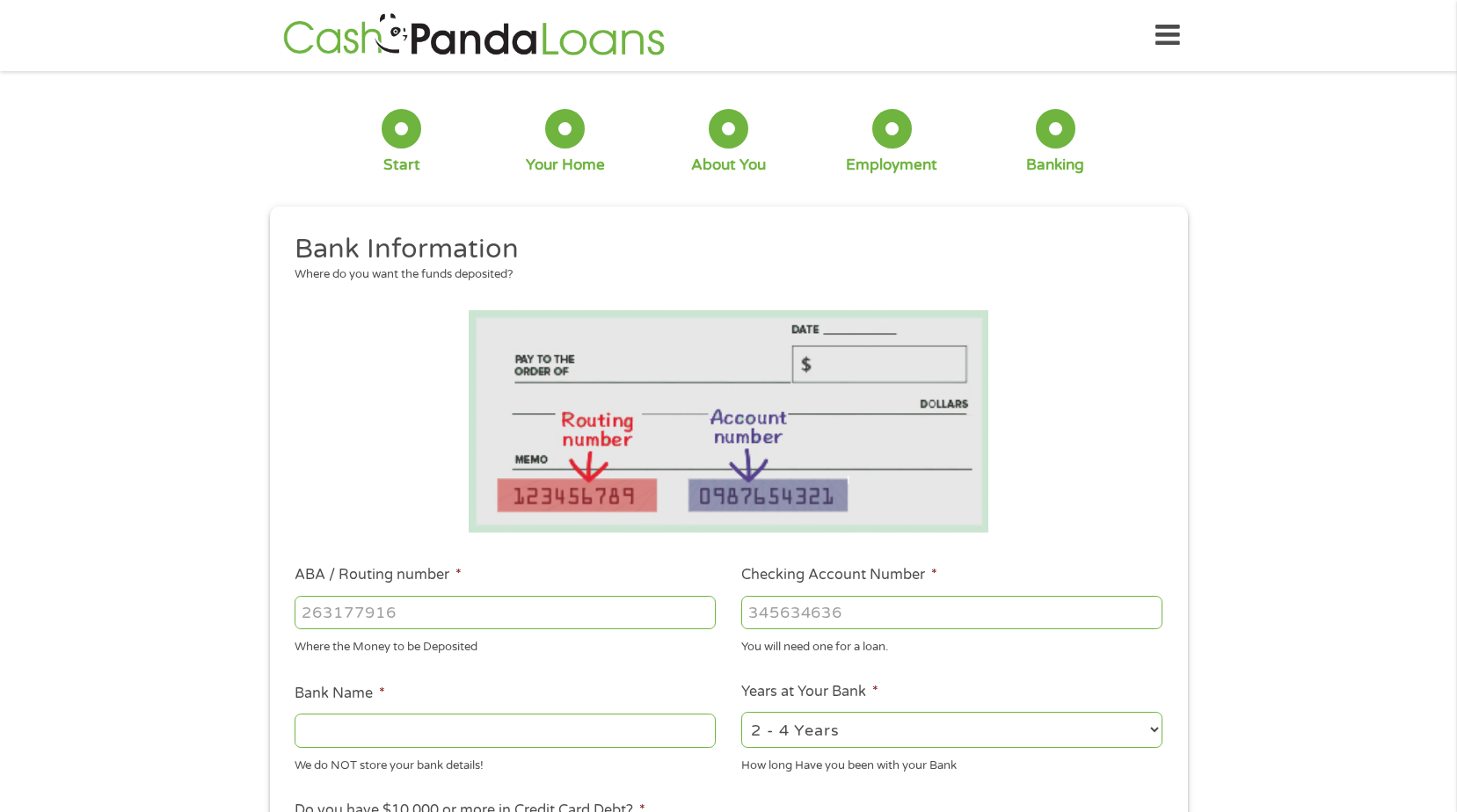
click at [415, 612] on input "ABA / Routing number *" at bounding box center [505, 612] width 421 height 33
type input "267084131"
type input "[PERSON_NAME] [PERSON_NAME] BANK NA"
type input "267084131"
click at [798, 617] on input "Checking Account Number *" at bounding box center [952, 612] width 421 height 33
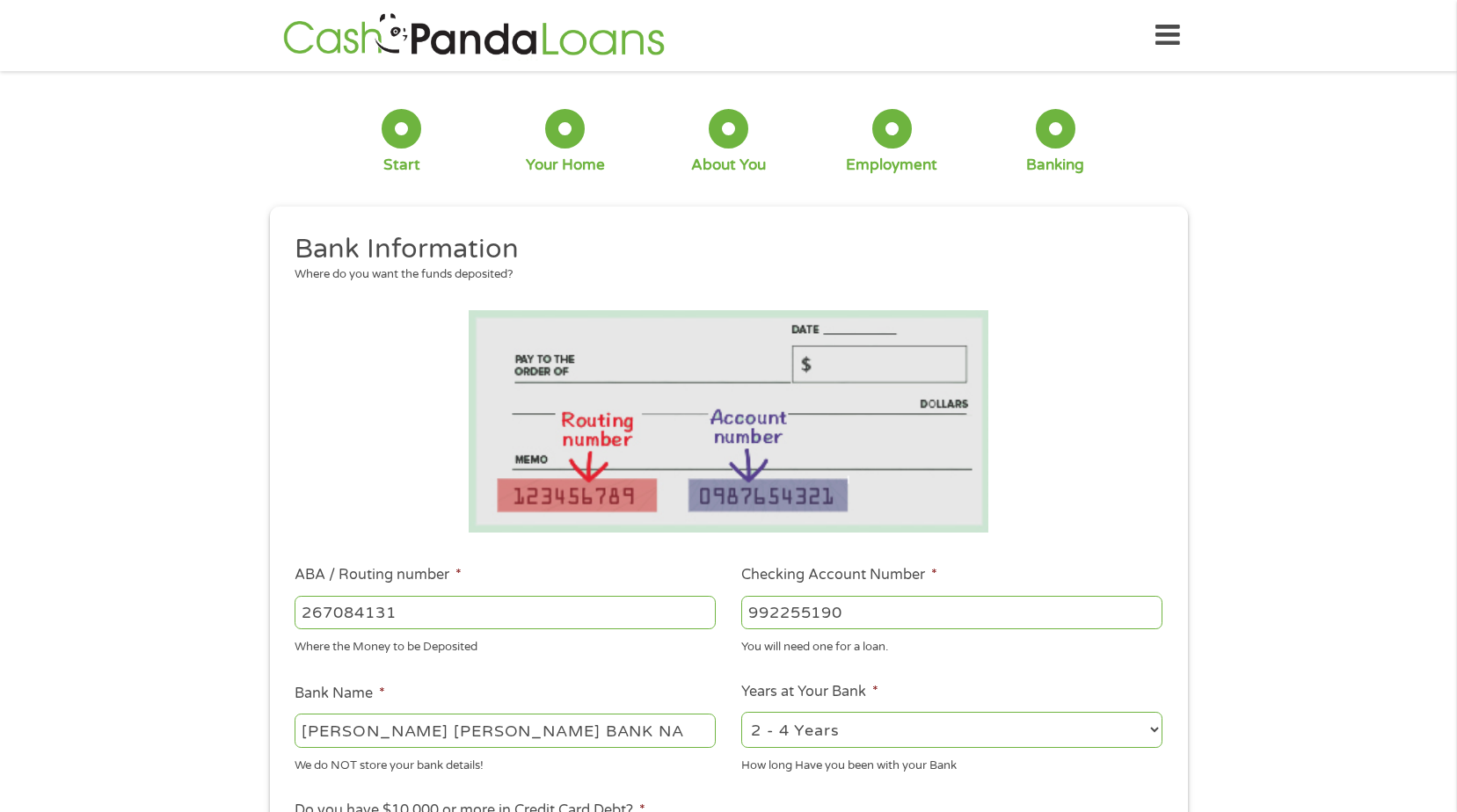
type input "992255190"
click at [1115, 742] on select "2 - 4 Years 6 - 12 Months 1 - 2 Years Over 4 Years" at bounding box center [952, 730] width 421 height 36
select select "60months"
click at [741, 712] on select "2 - 4 Years 6 - 12 Months 1 - 2 Years Over 4 Years" at bounding box center [952, 730] width 421 height 36
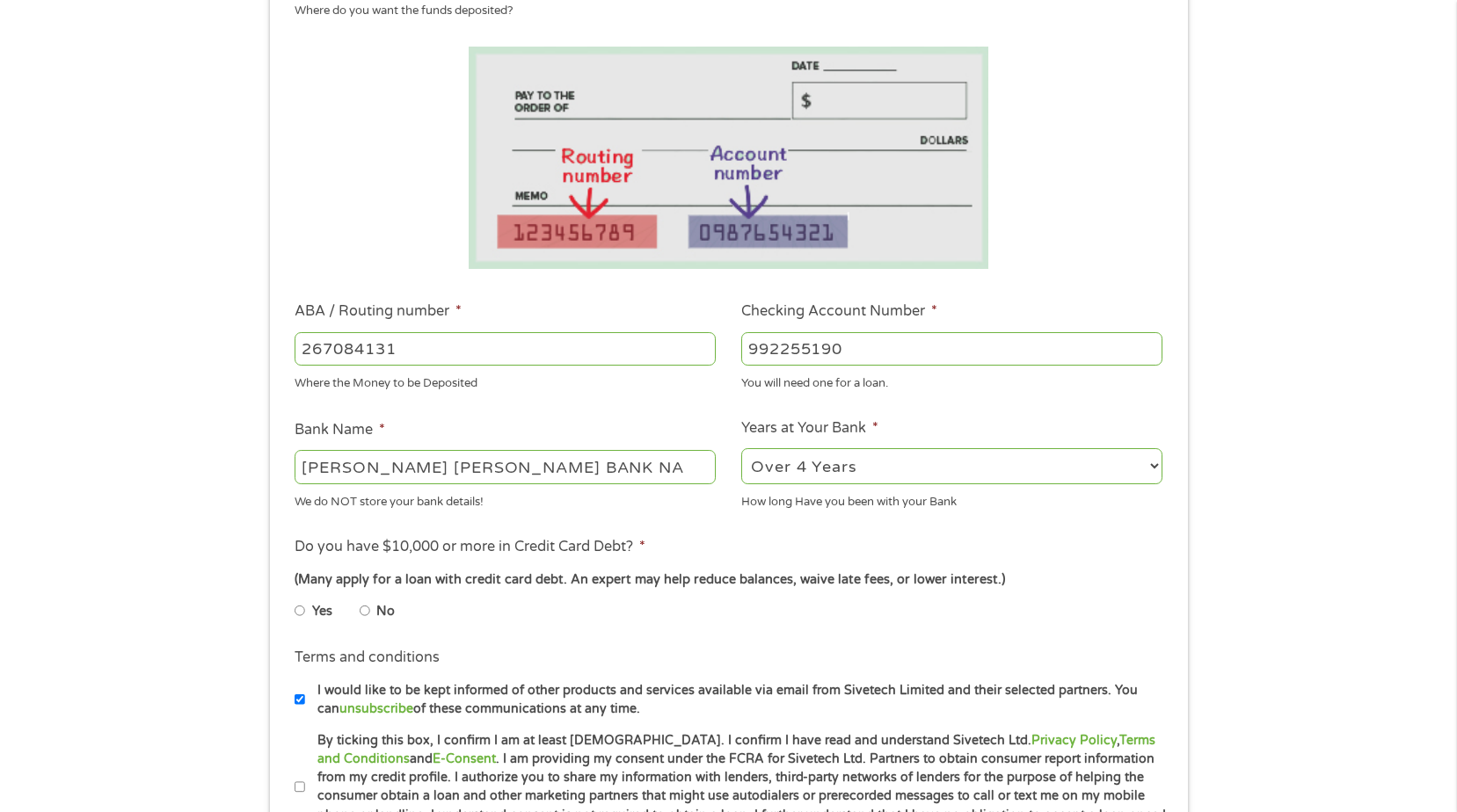
scroll to position [352, 0]
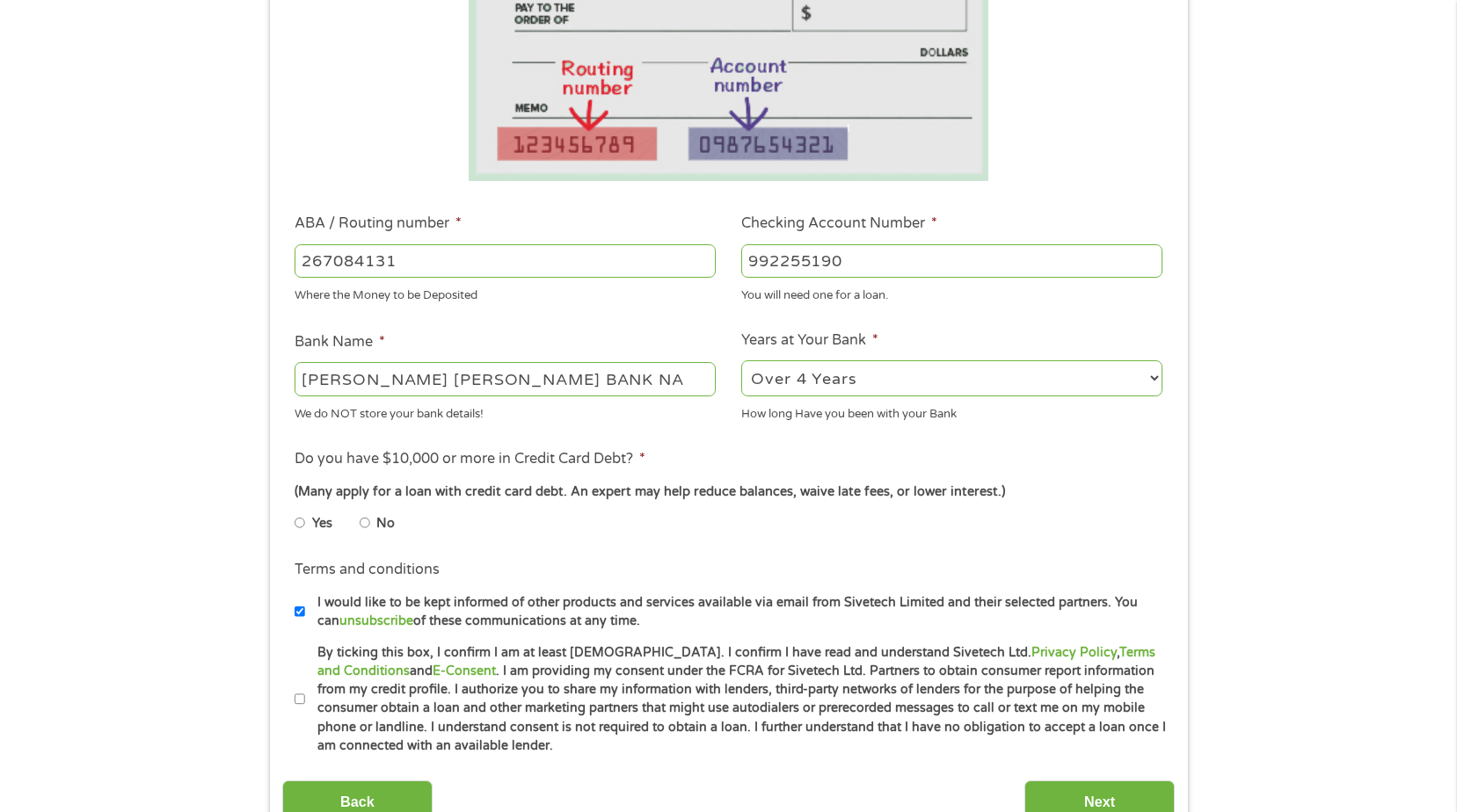
click at [363, 524] on input "No" at bounding box center [364, 523] width 10 height 28
radio input "true"
click at [296, 698] on input "By ticking this box, I confirm I am at least [DEMOGRAPHIC_DATA]. I confirm I ha…" at bounding box center [299, 700] width 10 height 28
checkbox input "true"
click at [297, 611] on input "I would like to be kept informed of other products and services available via e…" at bounding box center [299, 612] width 10 height 28
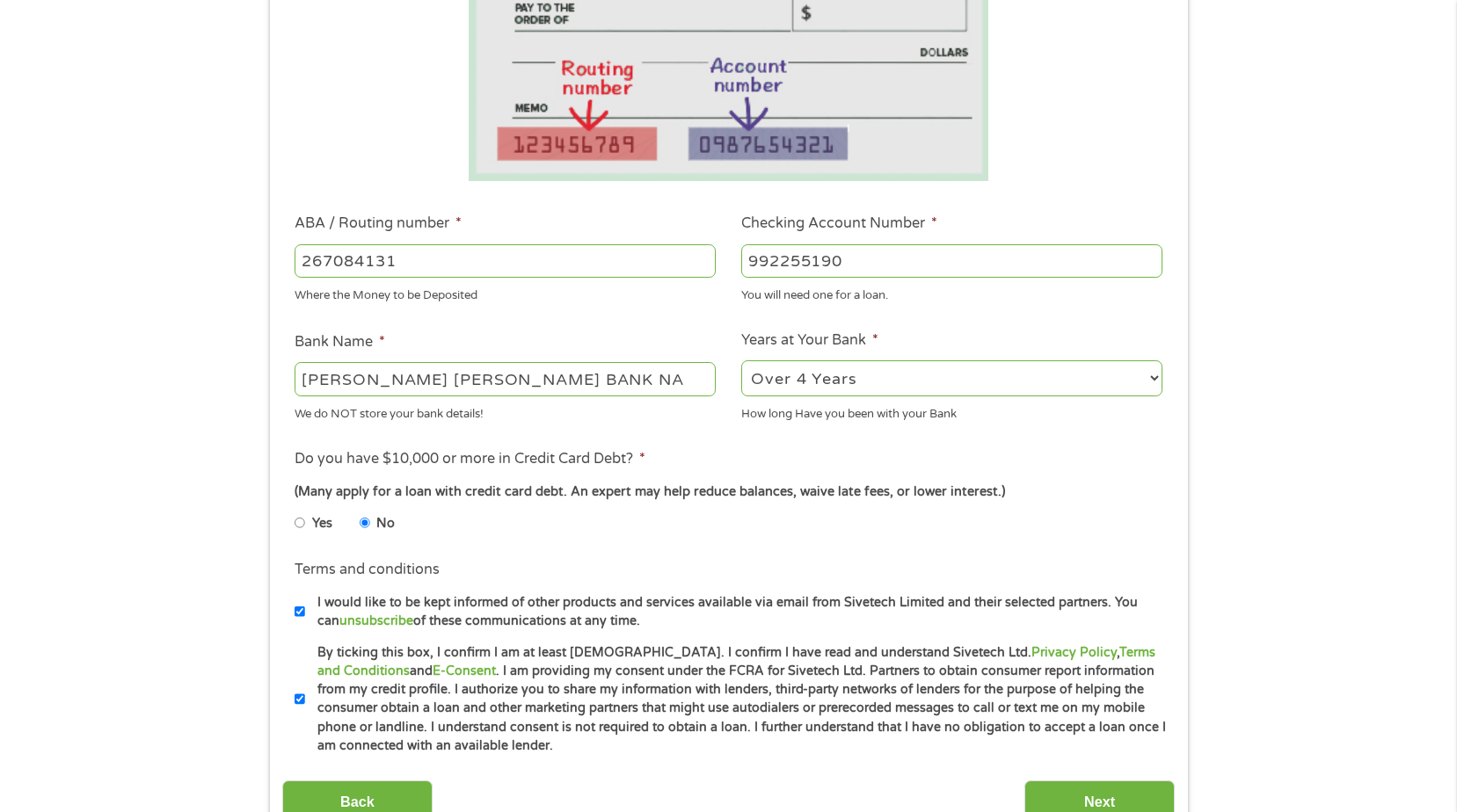
checkbox input "false"
click at [1056, 800] on input "Next" at bounding box center [1099, 803] width 150 height 43
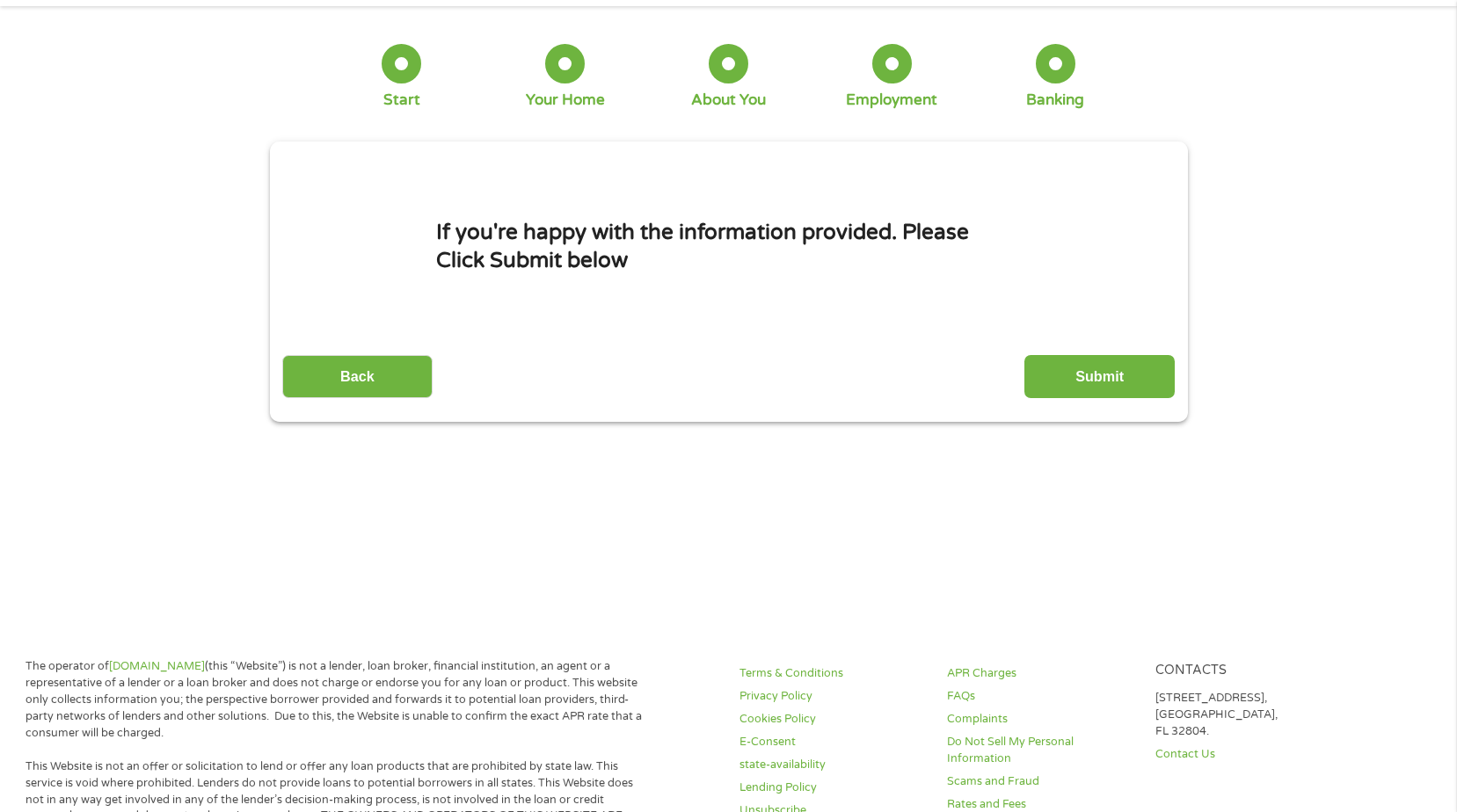
scroll to position [0, 0]
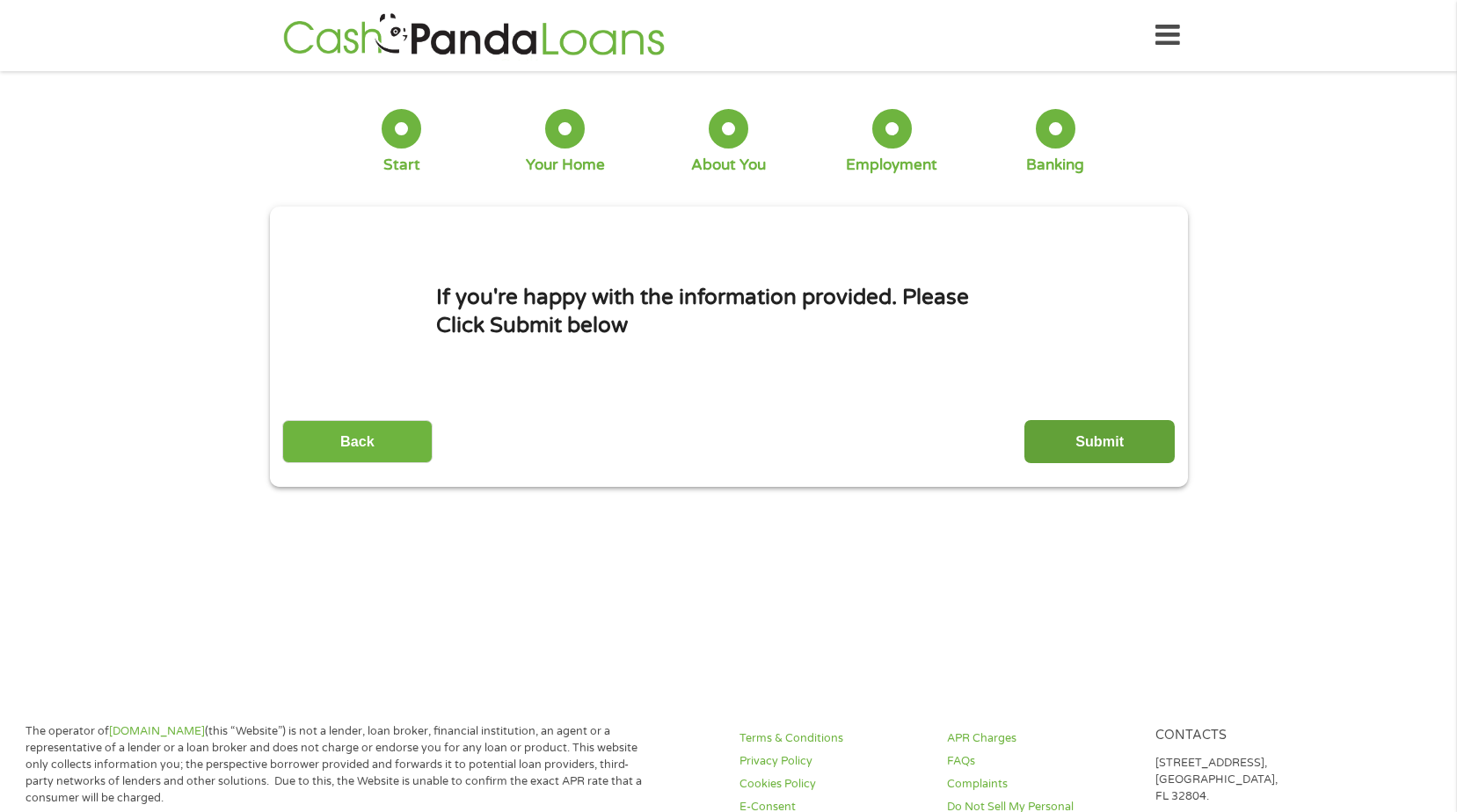
click at [1116, 448] on input "Submit" at bounding box center [1099, 442] width 150 height 43
